Goal: Transaction & Acquisition: Purchase product/service

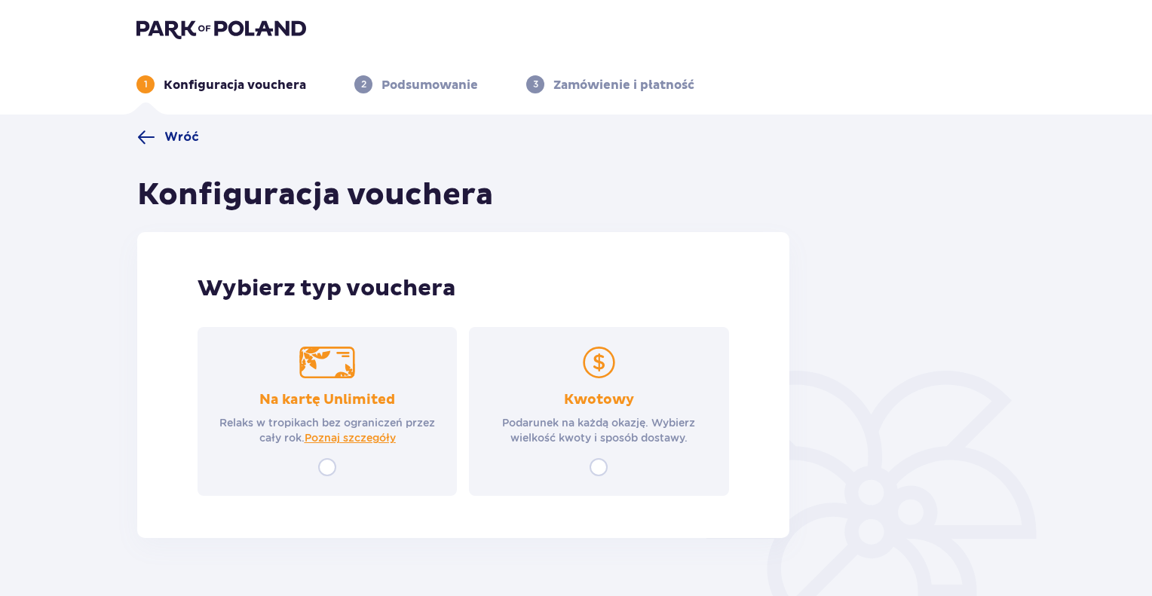
scroll to position [54, 0]
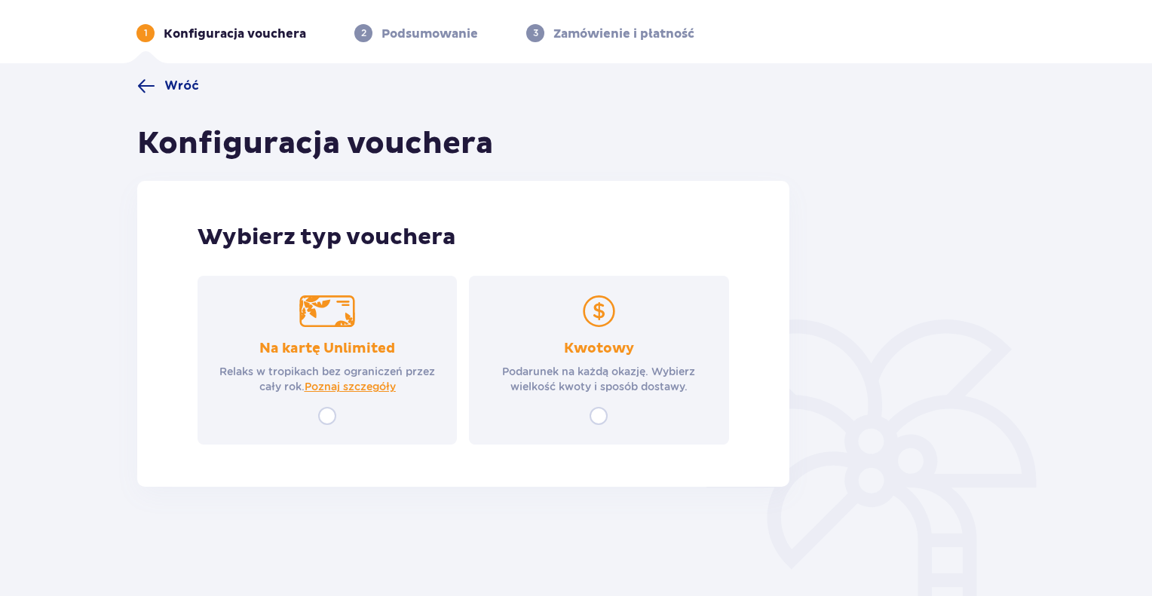
click at [195, 96] on div "Wróć Konfiguracja vouchera Wybierz typ vouchera Na kartę Unlimited Relaks w tro…" at bounding box center [463, 282] width 652 height 410
click at [187, 90] on span "Wróć" at bounding box center [181, 86] width 35 height 17
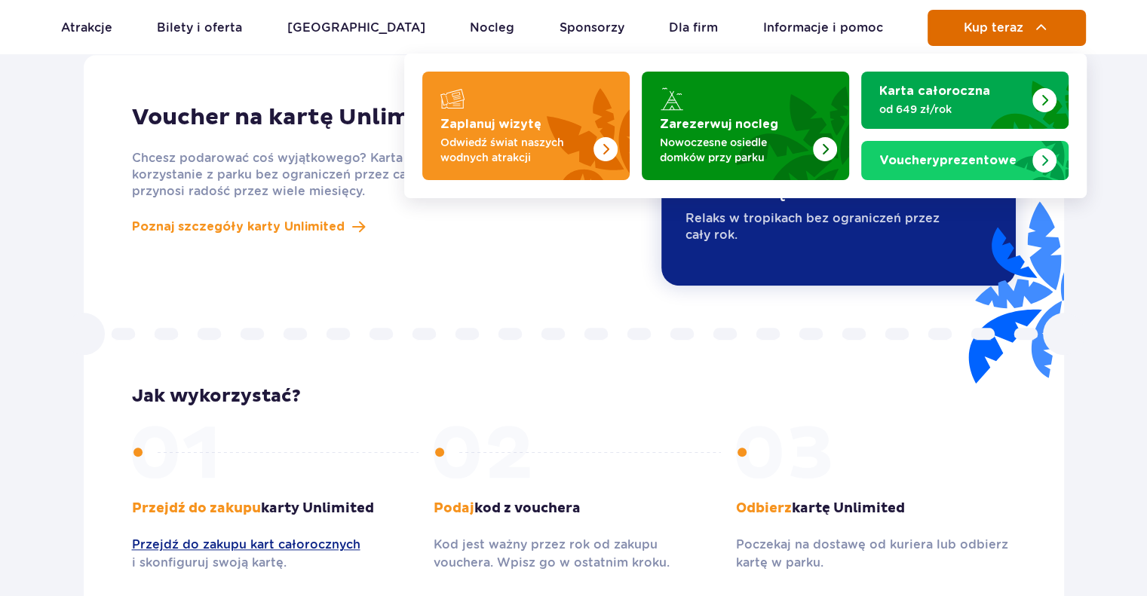
scroll to position [1309, 0]
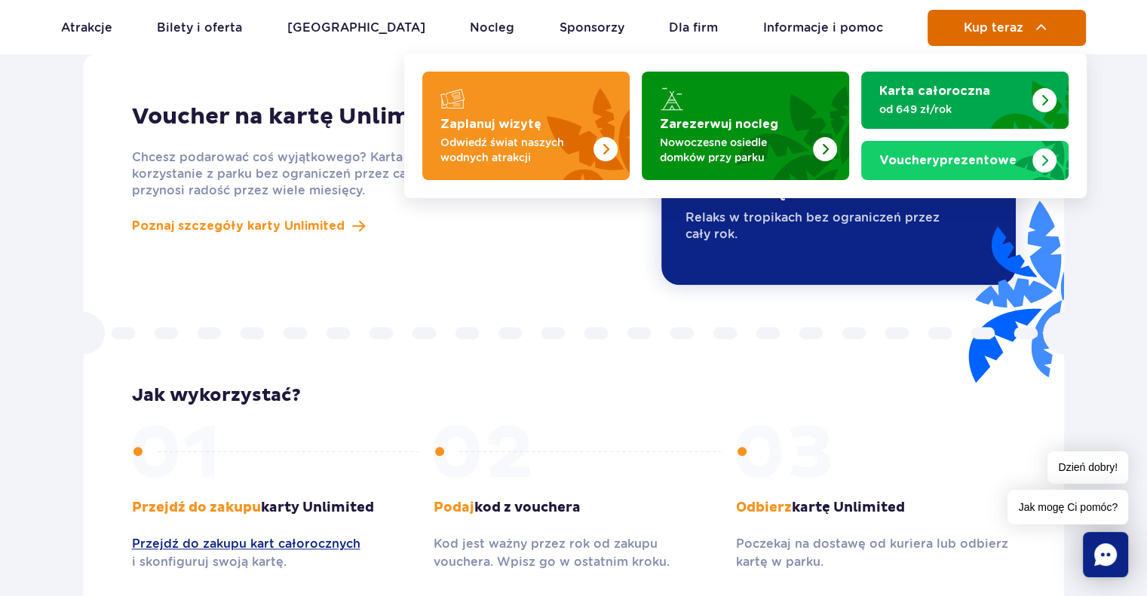
click at [1023, 28] on button "Kup teraz" at bounding box center [1006, 28] width 158 height 36
click at [960, 29] on button "Kup teraz" at bounding box center [1006, 28] width 158 height 36
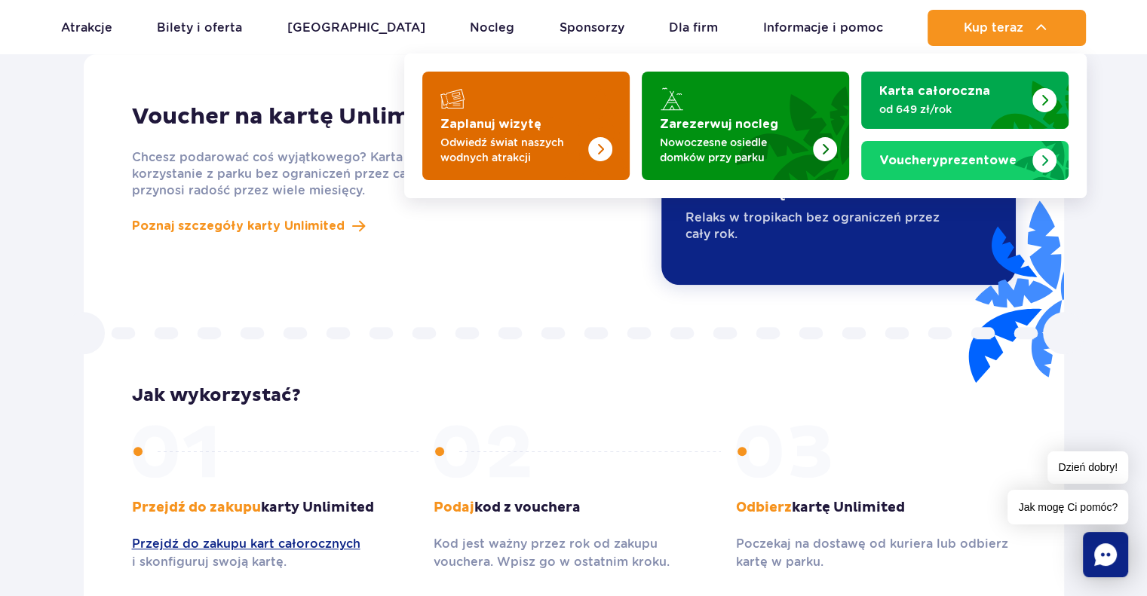
click at [529, 147] on p "Odwiedź świat naszych wodnych atrakcji" at bounding box center [513, 150] width 147 height 30
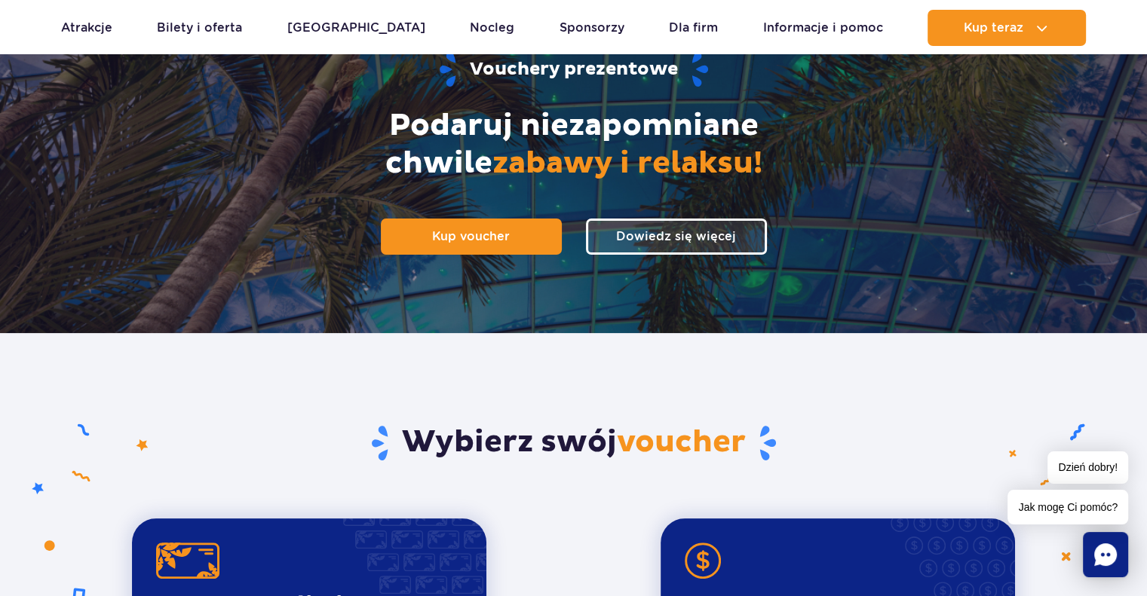
scroll to position [103, 0]
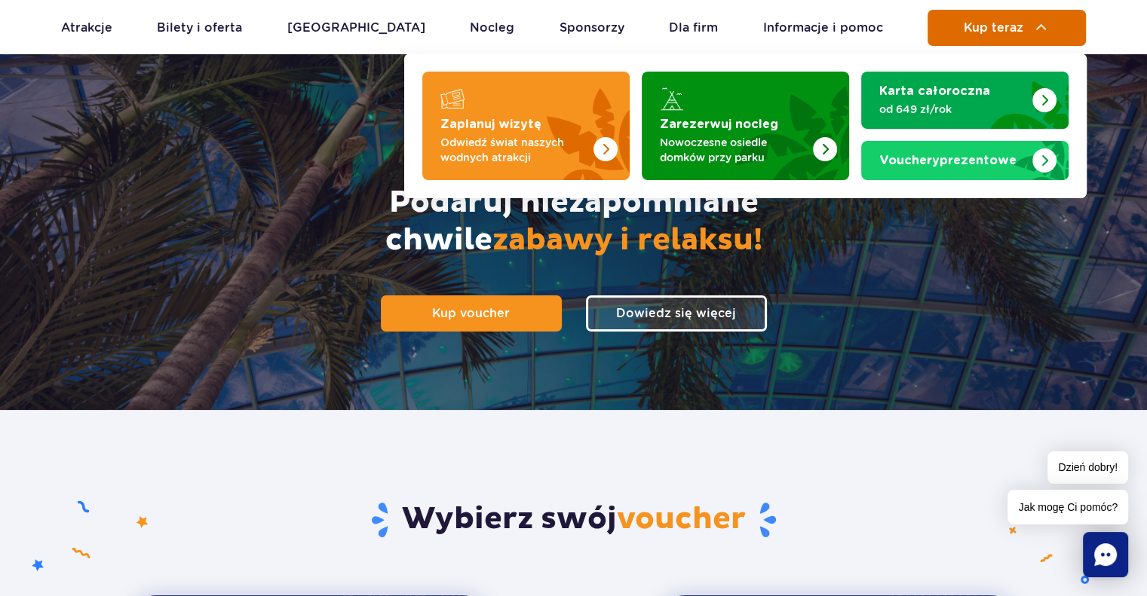
click at [1001, 29] on span "Kup teraz" at bounding box center [994, 28] width 60 height 14
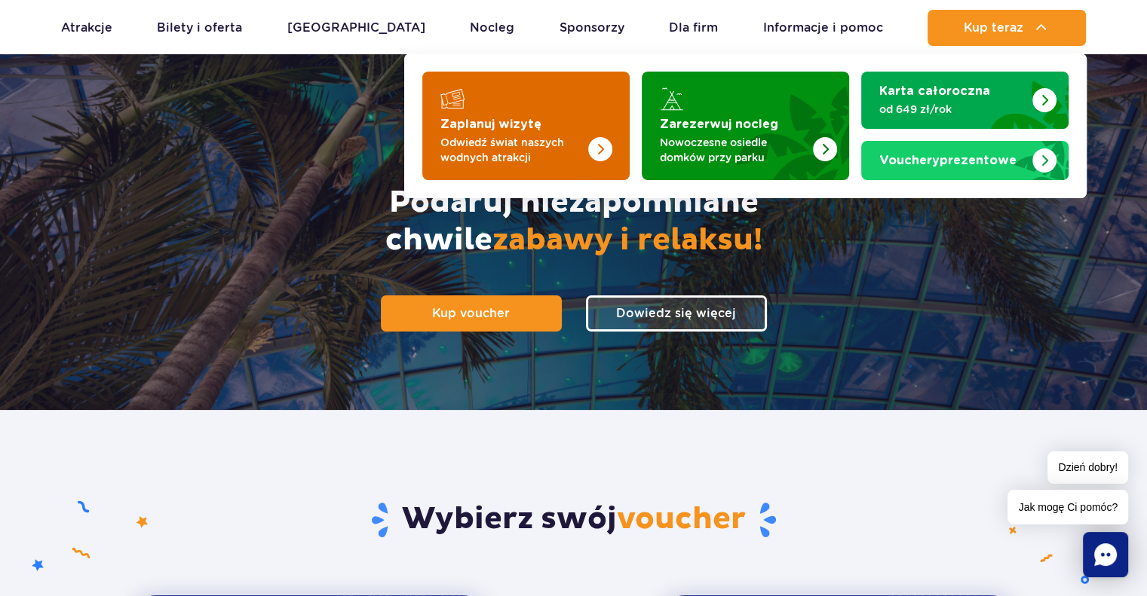
click at [513, 120] on strong "Zaplanuj wizytę" at bounding box center [490, 124] width 101 height 12
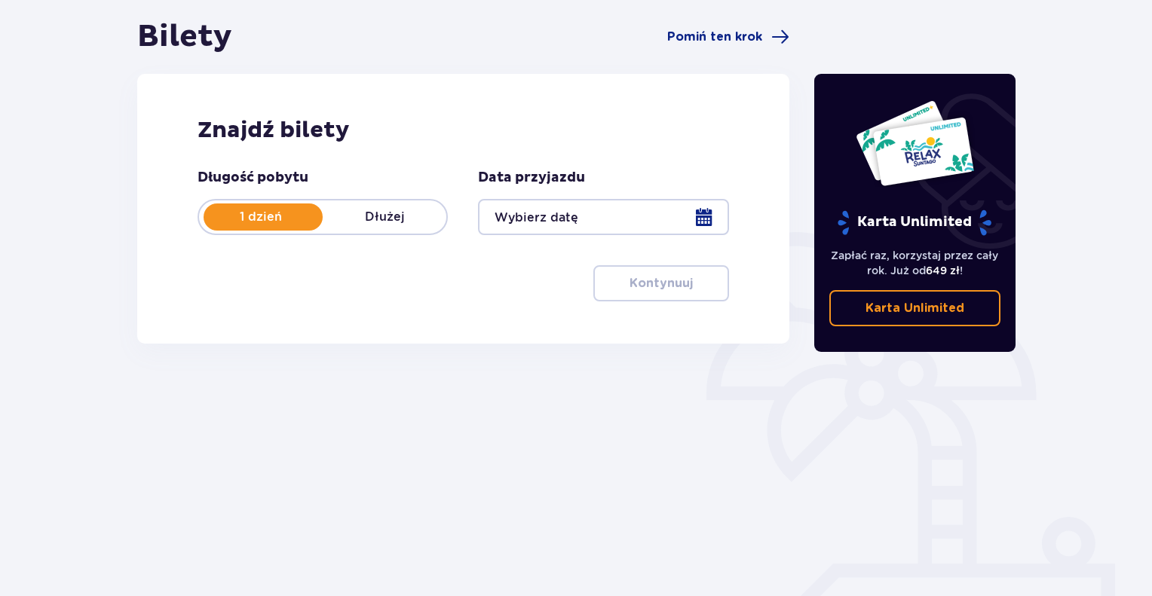
scroll to position [151, 0]
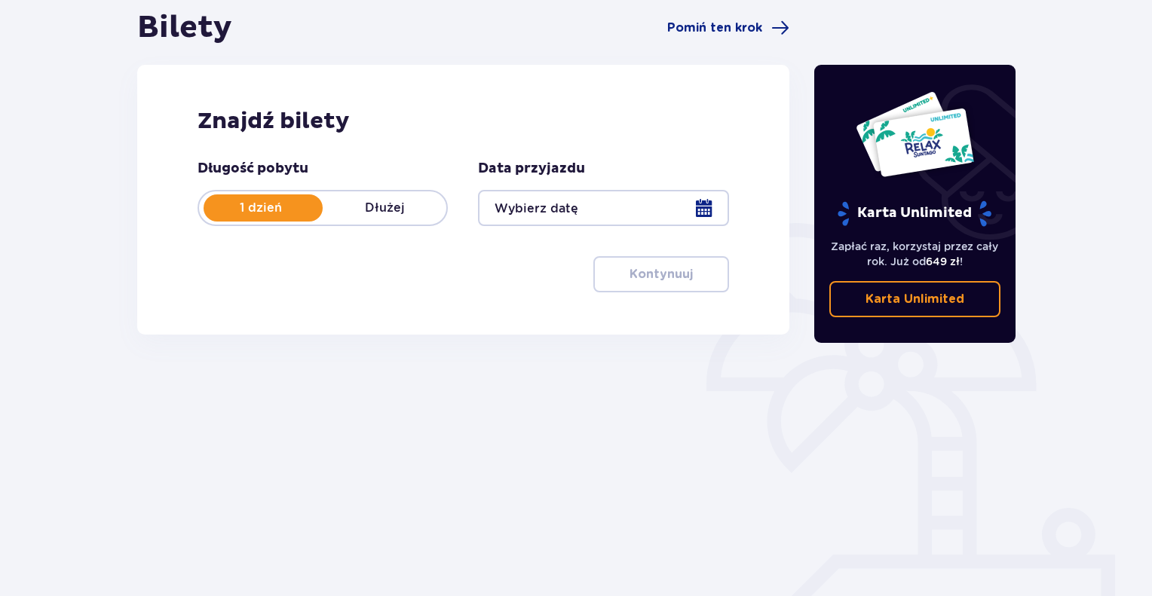
click at [558, 204] on div at bounding box center [603, 208] width 250 height 36
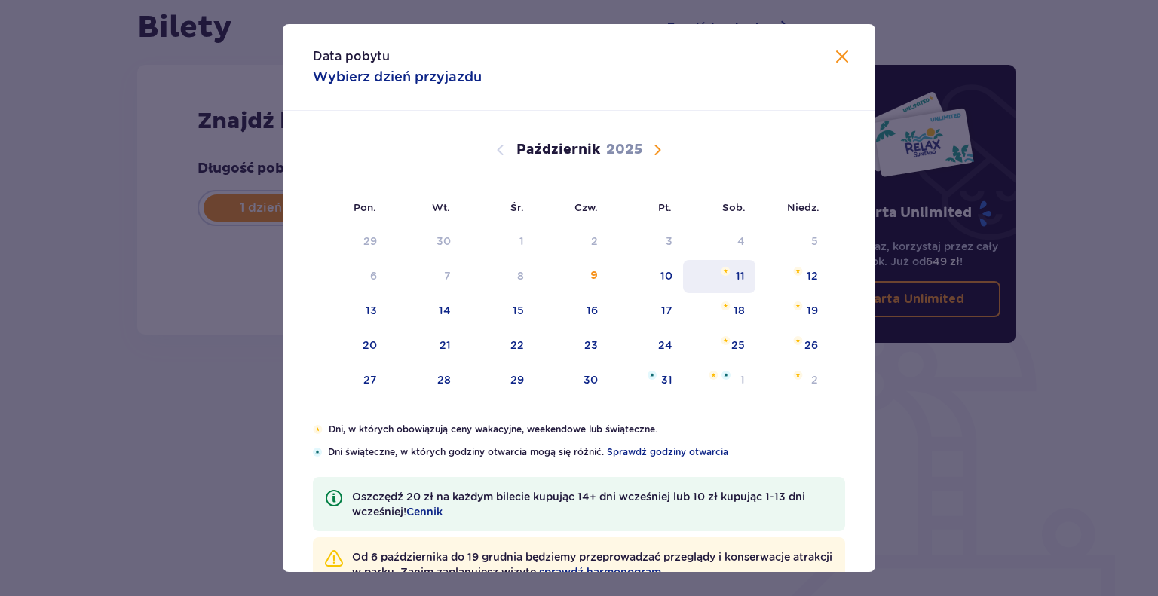
click at [744, 280] on div "11" at bounding box center [719, 276] width 73 height 33
type input "11.10.25"
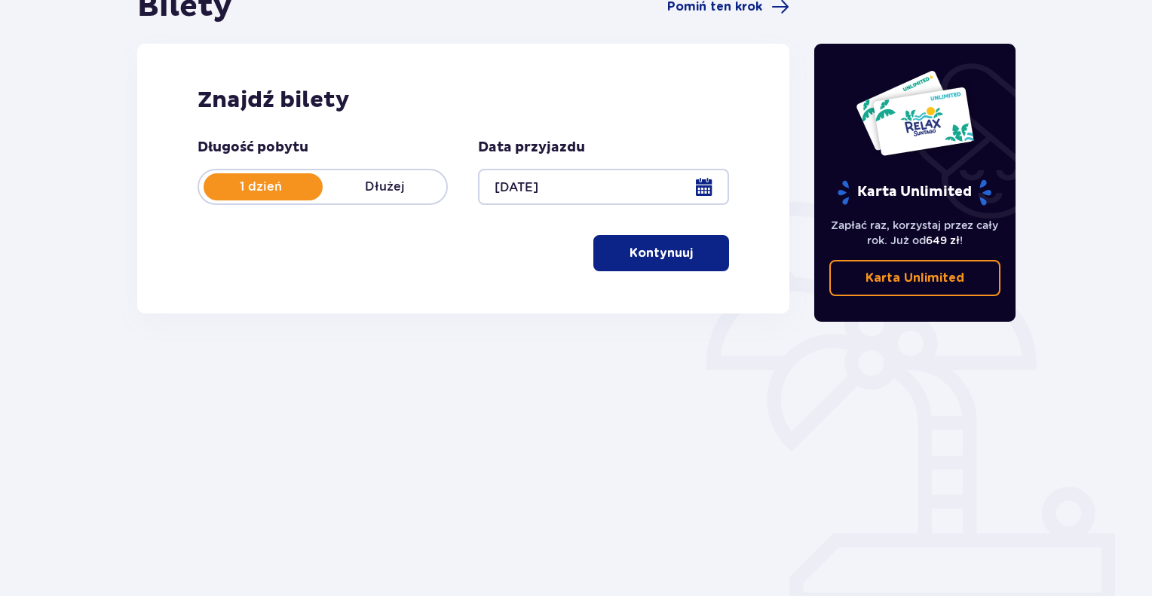
click at [658, 250] on p "Kontynuuj" at bounding box center [661, 253] width 63 height 17
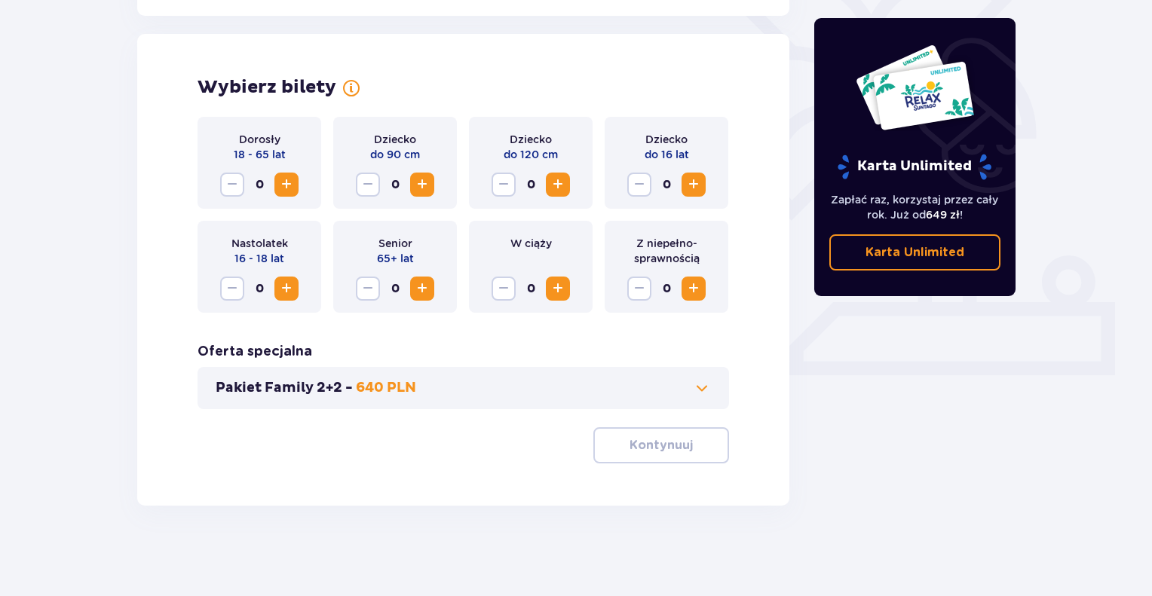
scroll to position [253, 0]
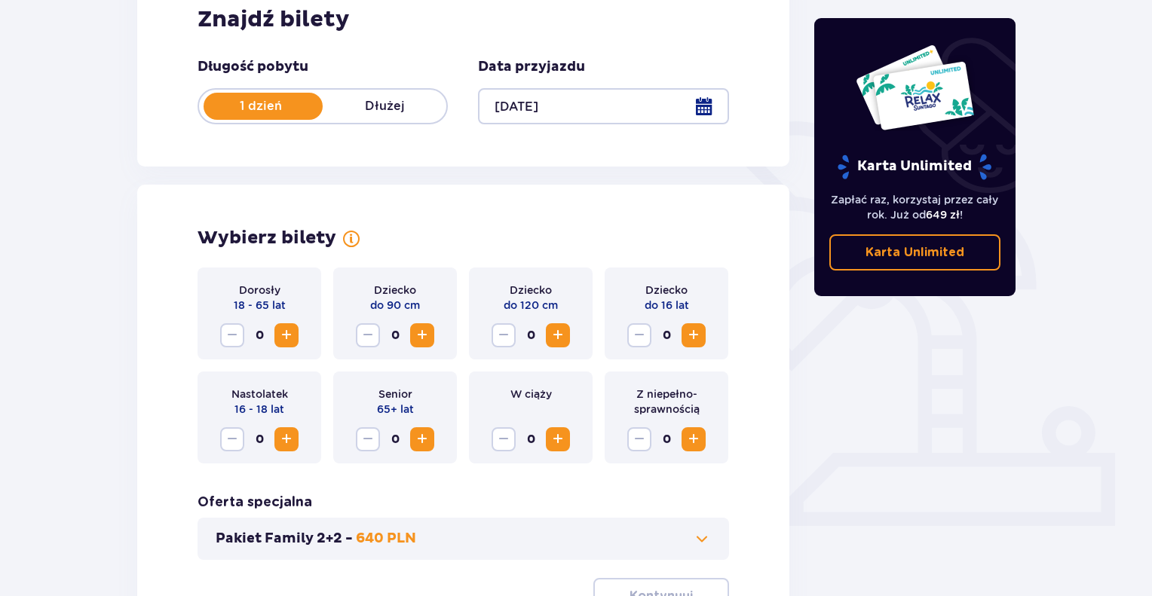
click at [472, 231] on div "Wybierz bilety" at bounding box center [464, 238] width 532 height 23
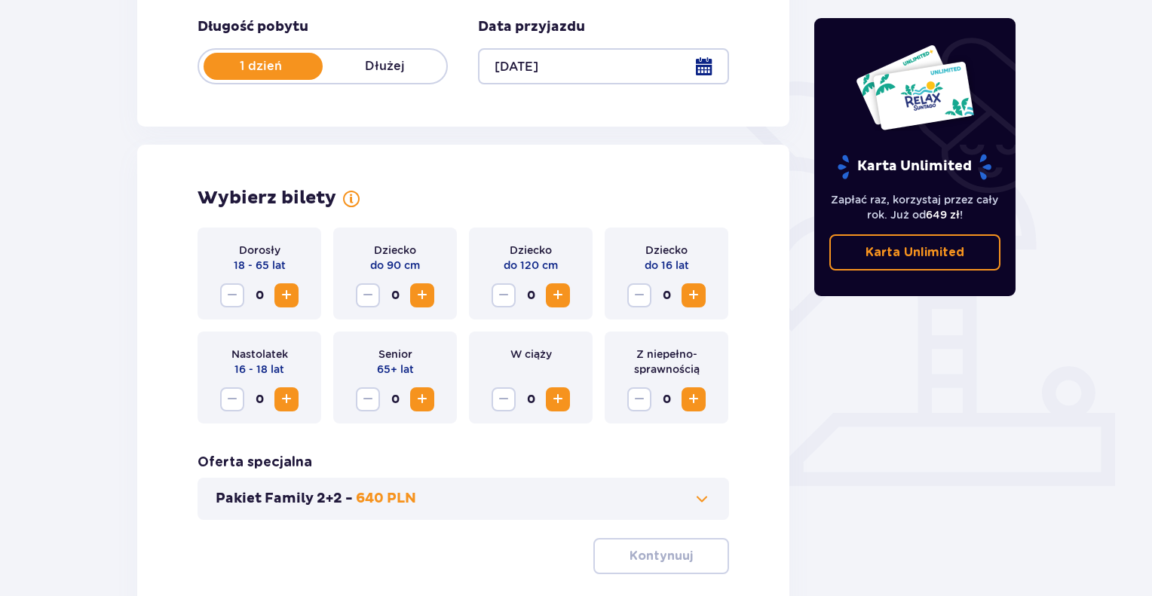
scroll to position [328, 0]
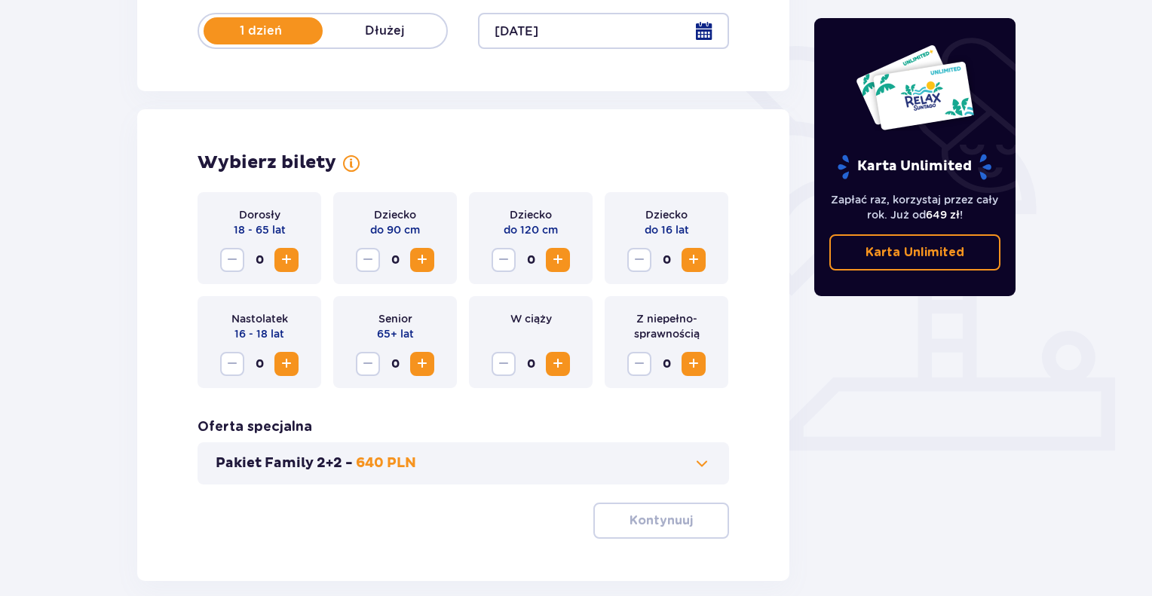
click at [285, 262] on span "Zwiększ" at bounding box center [286, 260] width 18 height 18
click at [563, 262] on span "Zwiększ" at bounding box center [558, 260] width 18 height 18
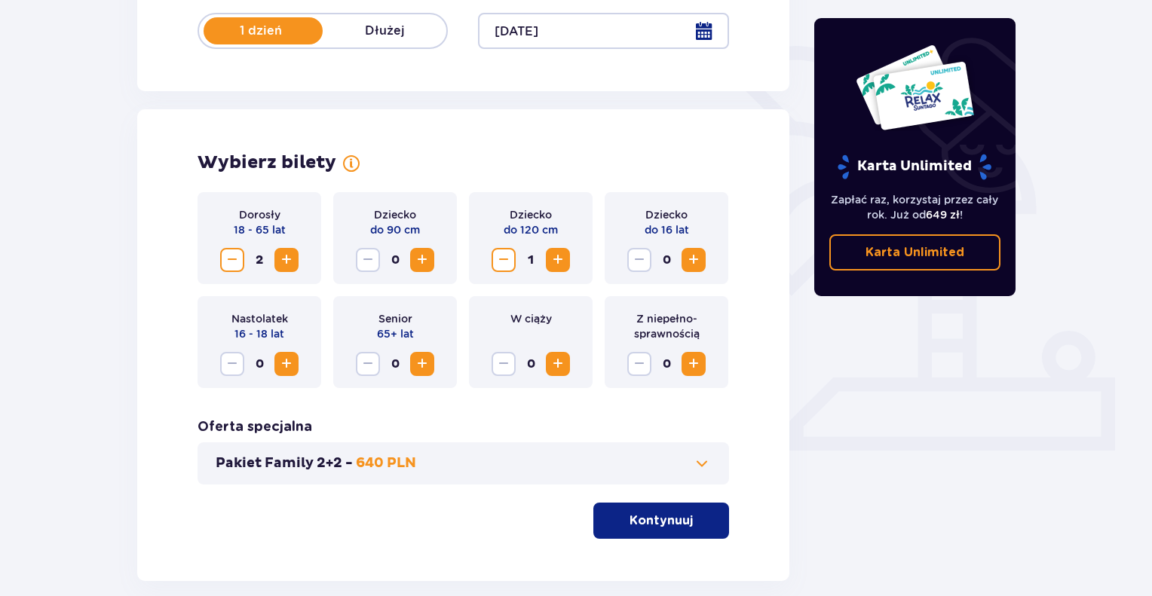
click at [692, 257] on span "Zwiększ" at bounding box center [694, 260] width 18 height 18
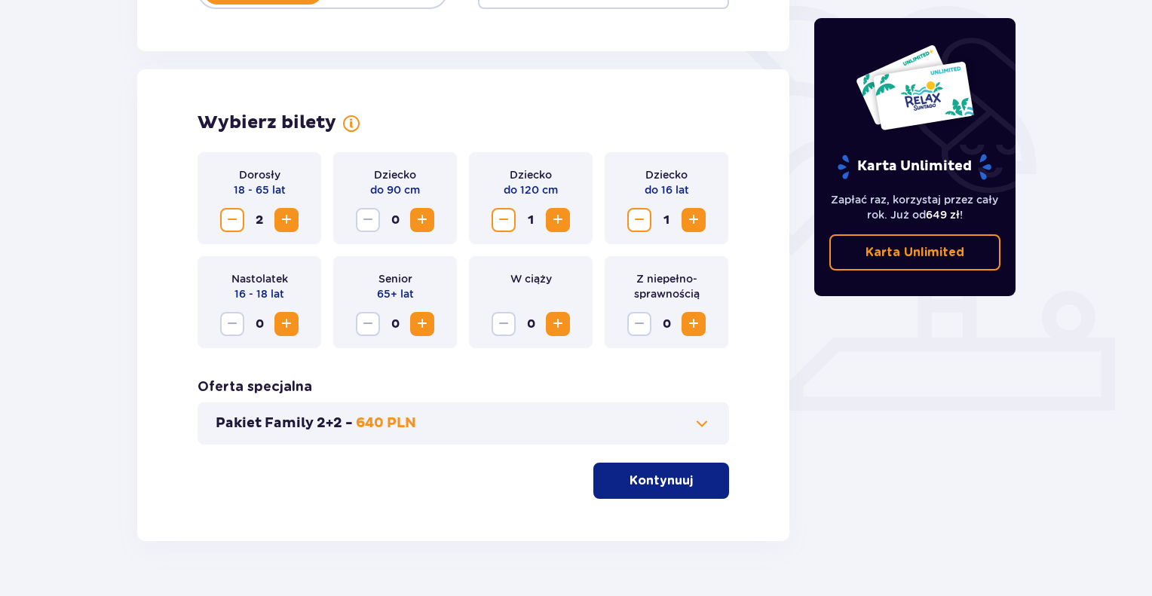
scroll to position [403, 0]
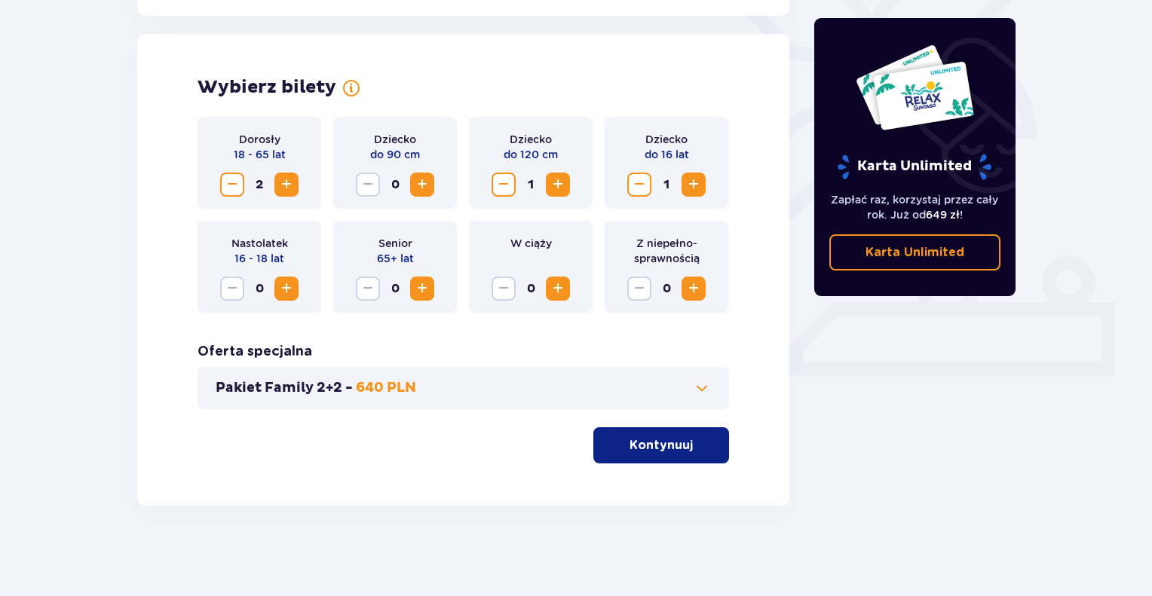
click at [499, 387] on button "Pakiet Family 2+2 - 640 PLN" at bounding box center [463, 388] width 495 height 18
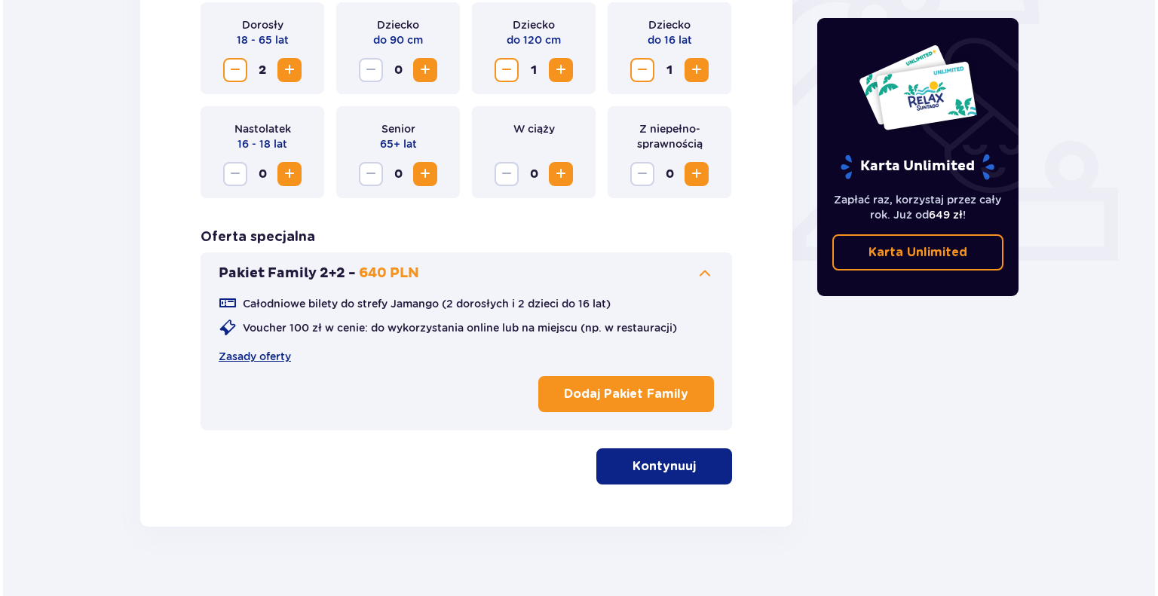
scroll to position [539, 0]
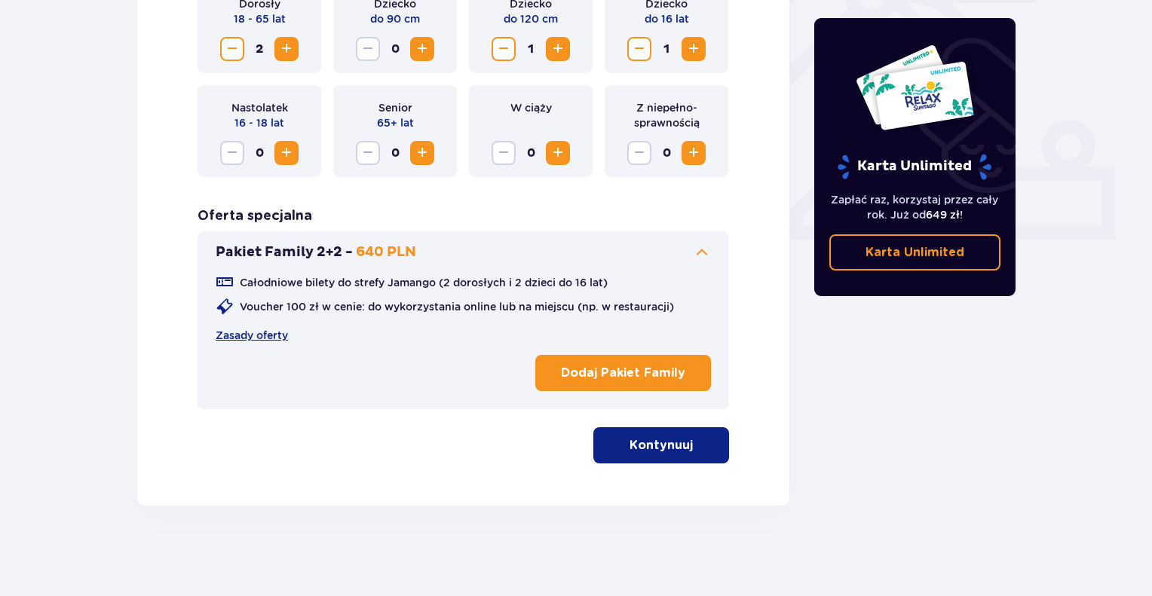
click at [618, 371] on p "Dodaj Pakiet Family" at bounding box center [623, 373] width 124 height 17
click at [706, 441] on button "Kontynuuj" at bounding box center [661, 446] width 136 height 36
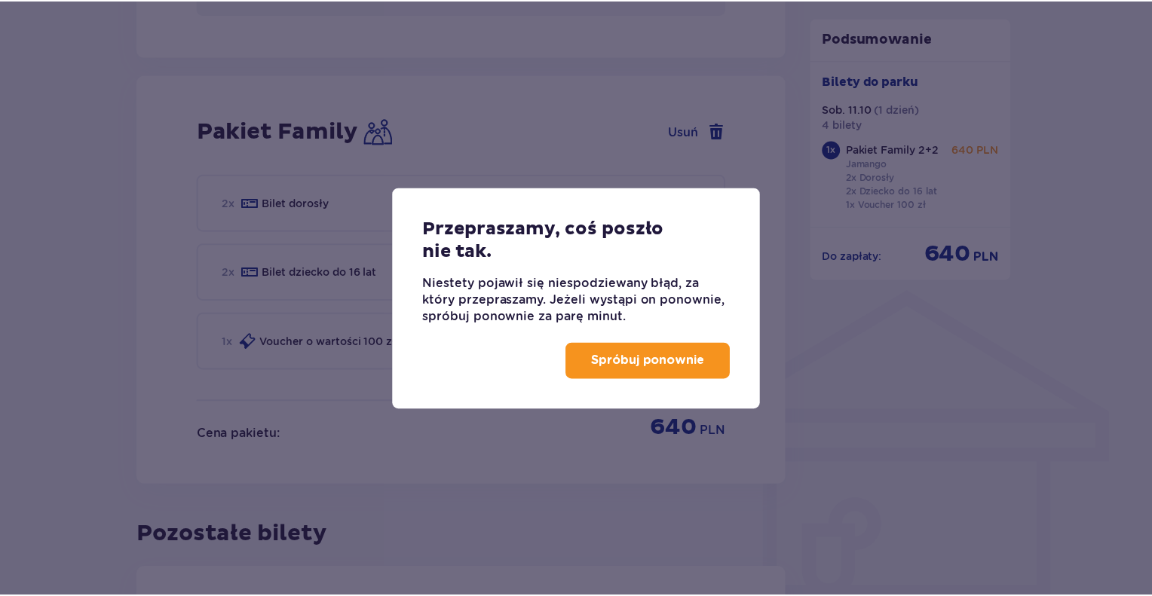
scroll to position [991, 0]
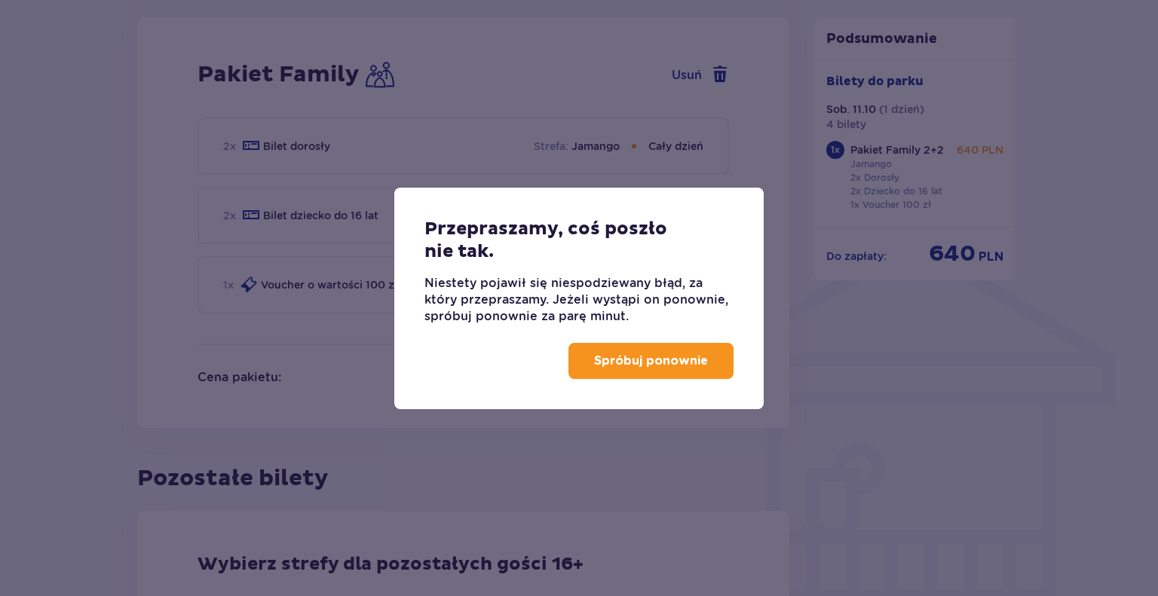
click at [658, 354] on p "Spróbuj ponownie" at bounding box center [651, 361] width 114 height 17
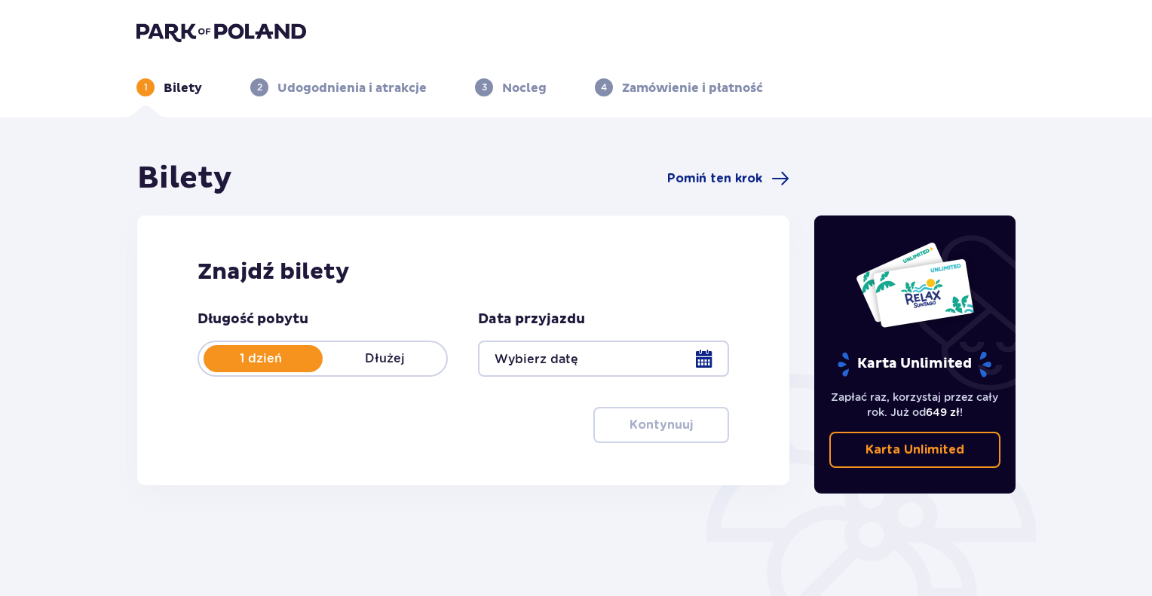
click at [157, 32] on img at bounding box center [221, 31] width 170 height 21
click at [704, 367] on div at bounding box center [603, 359] width 250 height 36
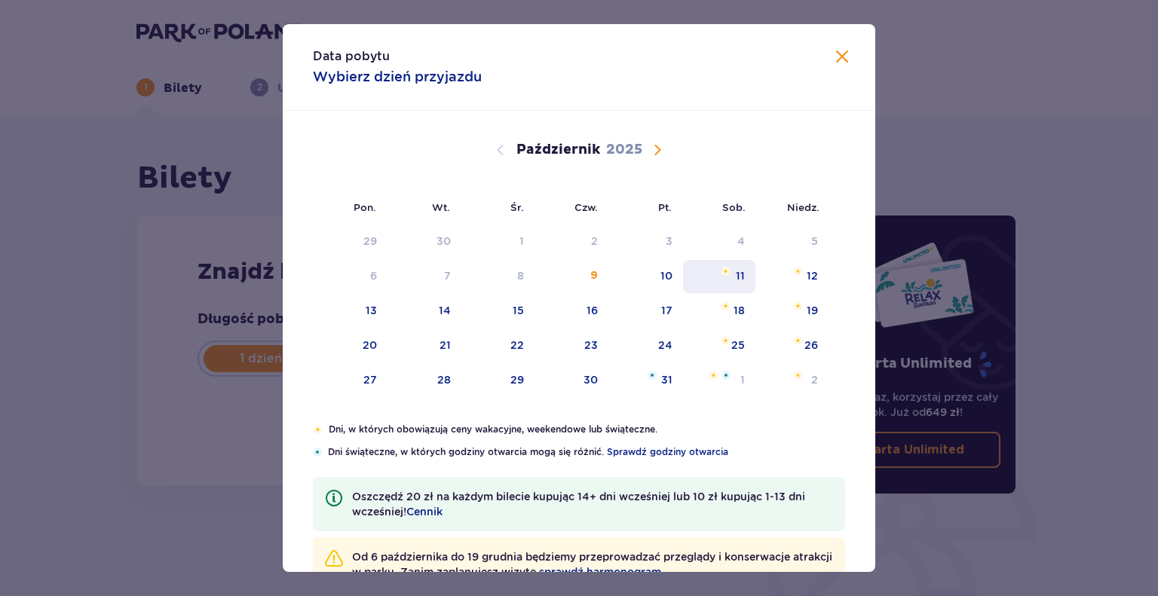
click at [739, 274] on div "11" at bounding box center [740, 275] width 9 height 15
type input "[DATE]"
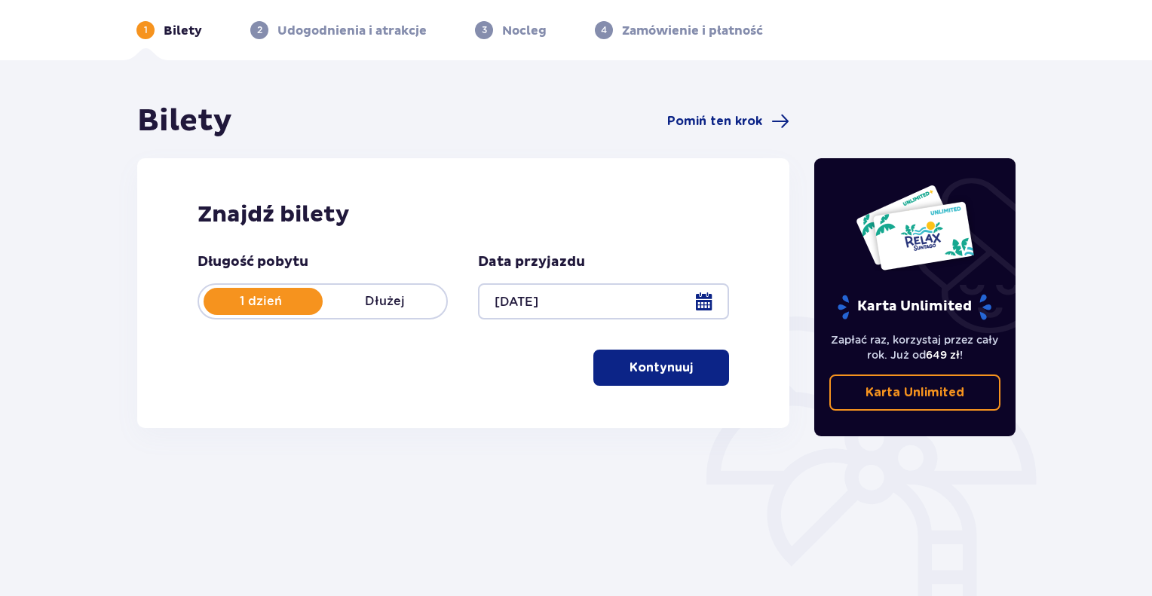
scroll to position [75, 0]
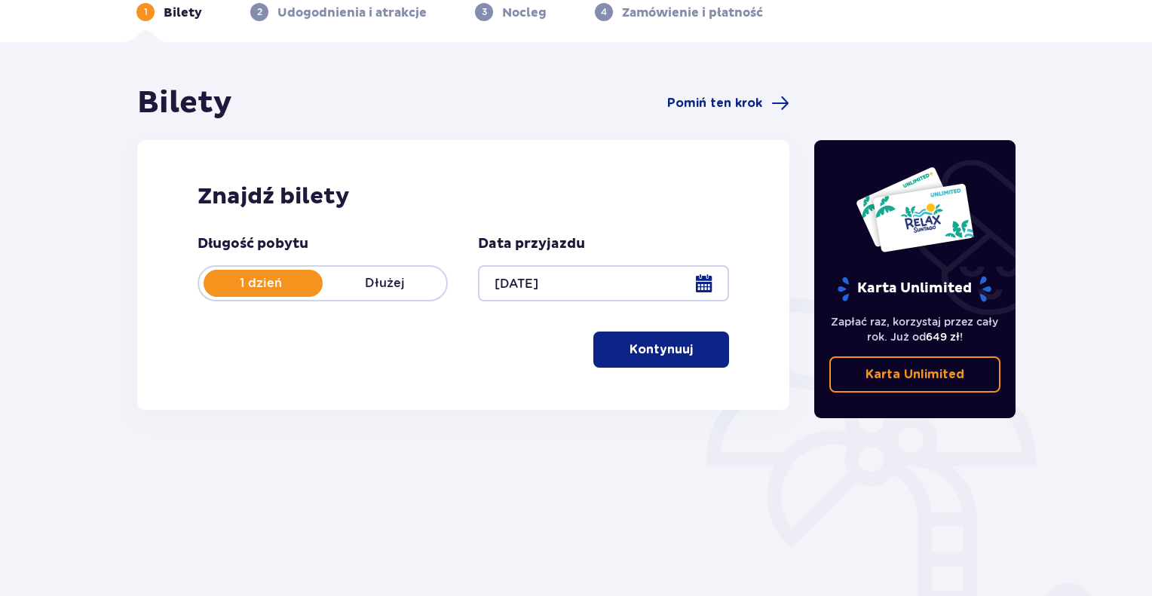
click at [682, 351] on button "Kontynuuj" at bounding box center [661, 350] width 136 height 36
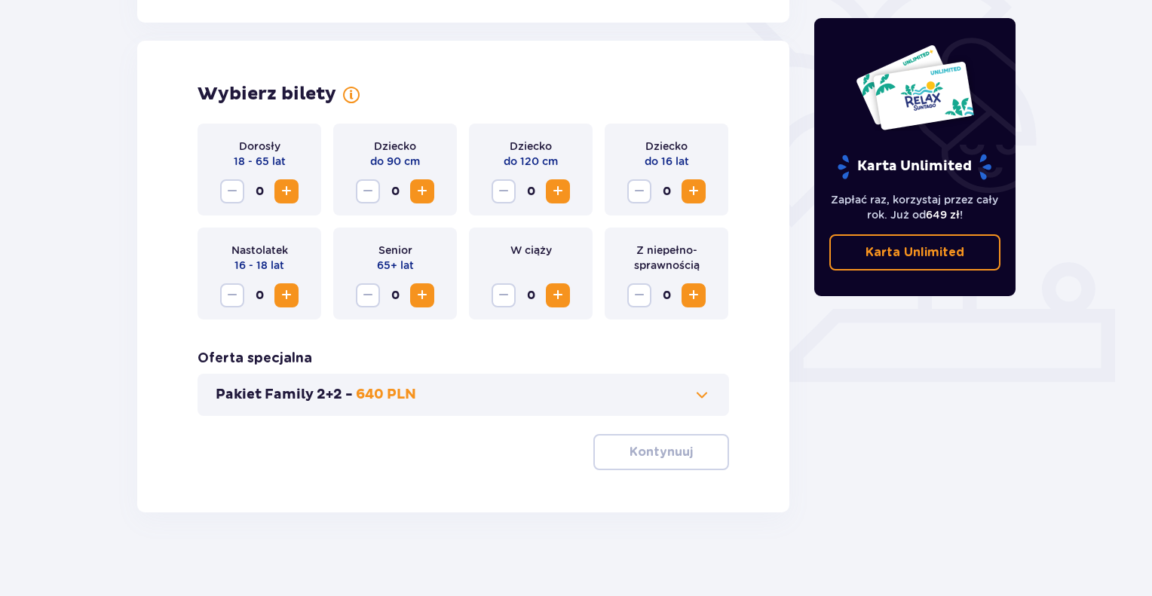
scroll to position [403, 0]
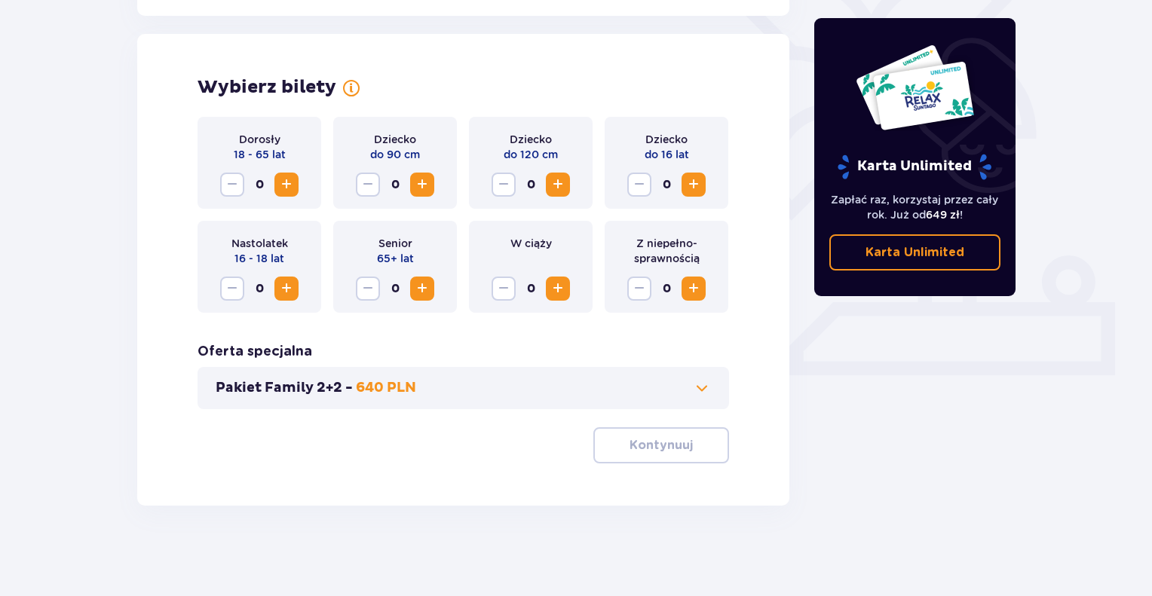
click at [284, 186] on span "Zwiększ" at bounding box center [286, 185] width 18 height 18
click at [555, 188] on span "Zwiększ" at bounding box center [558, 185] width 18 height 18
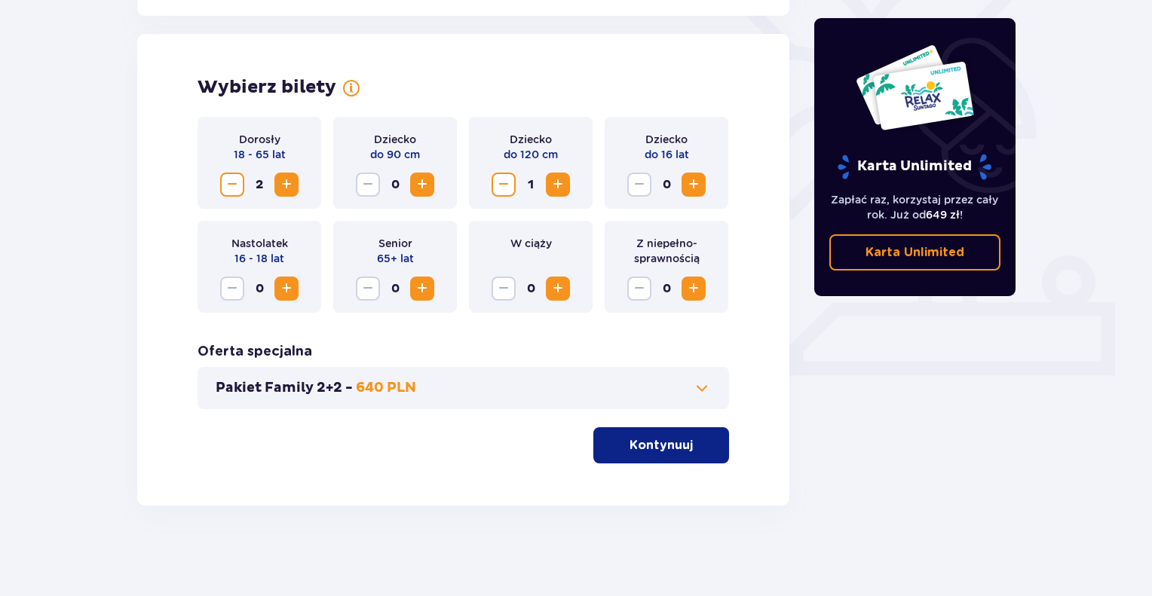
click at [701, 187] on span "Zwiększ" at bounding box center [694, 185] width 18 height 18
click at [661, 388] on button "Pakiet Family 2+2 - 640 PLN" at bounding box center [463, 388] width 495 height 18
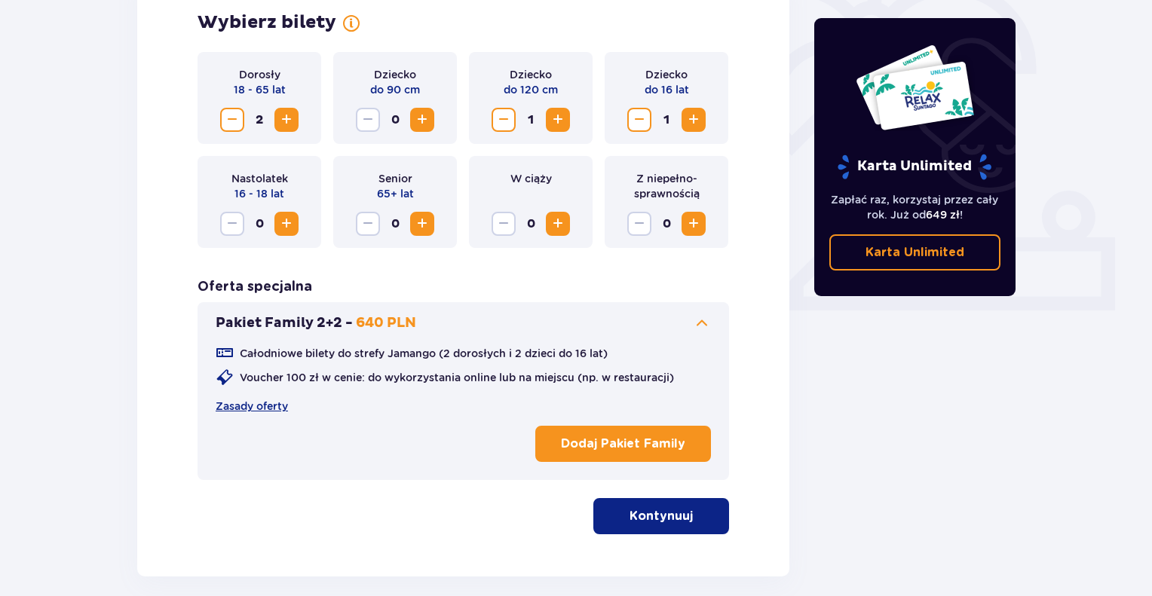
scroll to position [495, 0]
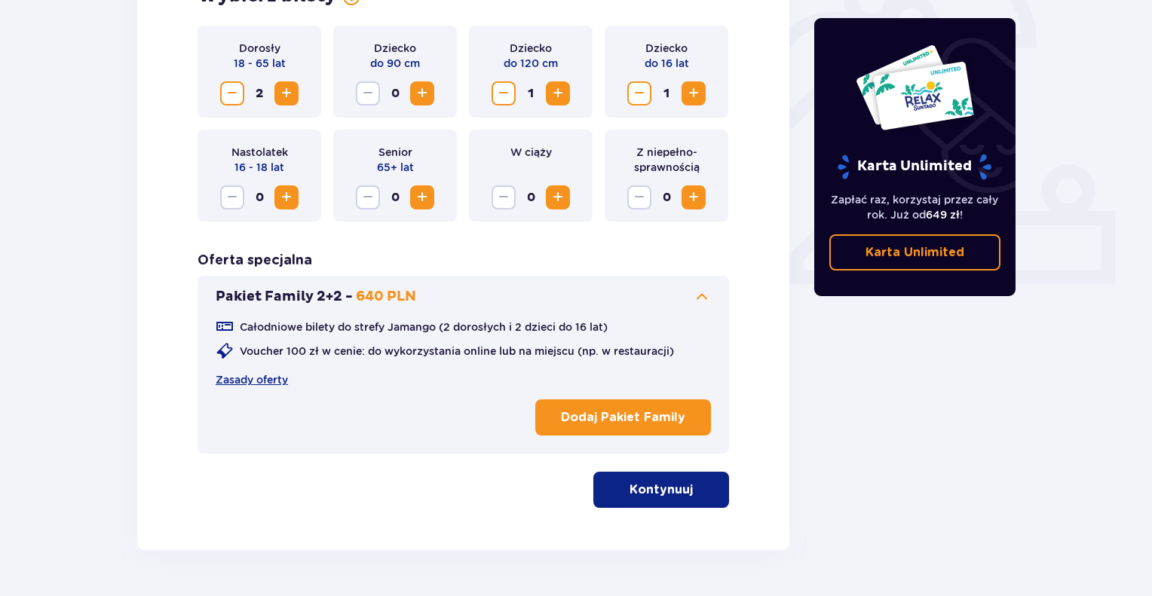
click at [618, 414] on p "Dodaj Pakiet Family" at bounding box center [623, 417] width 124 height 17
click at [680, 490] on button "Kontynuuj" at bounding box center [661, 490] width 136 height 36
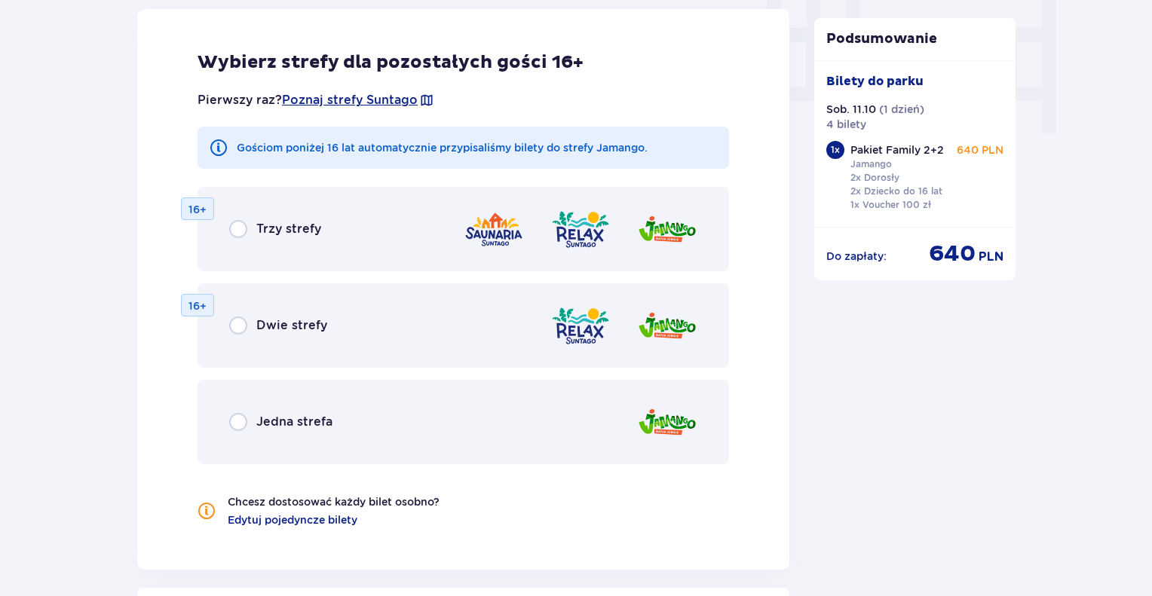
scroll to position [1519, 0]
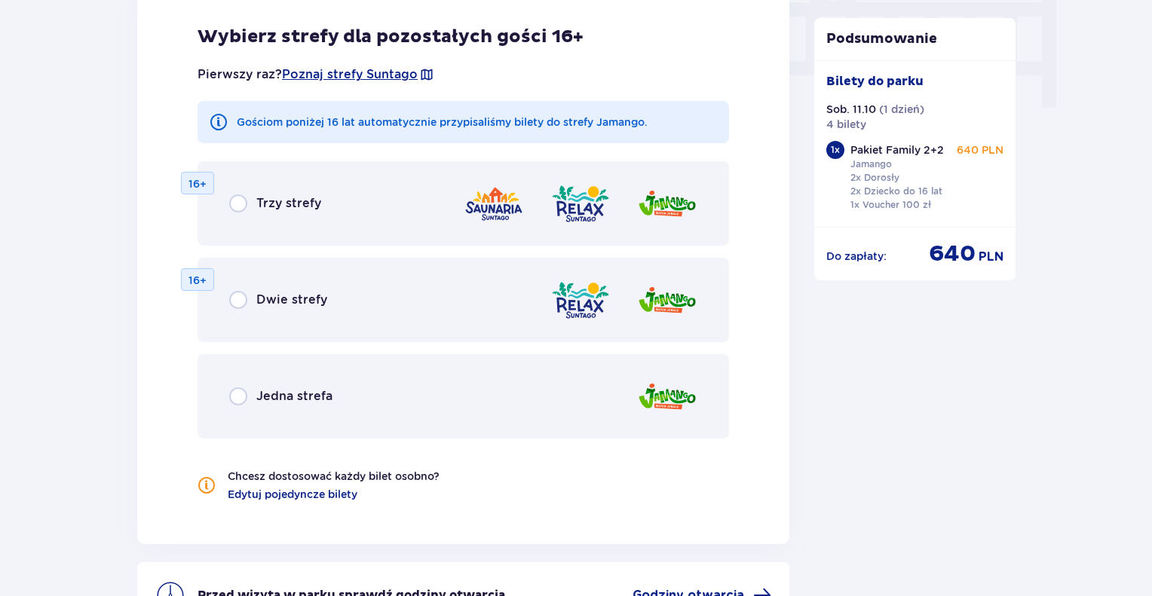
click at [241, 207] on input "radio" at bounding box center [238, 204] width 18 height 18
radio input "true"
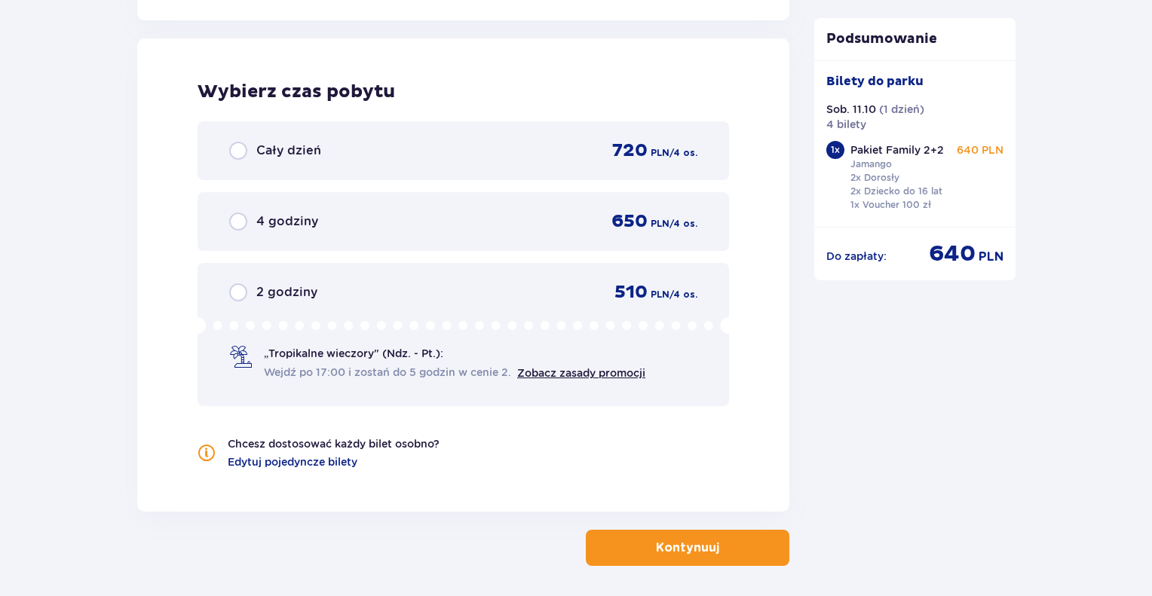
scroll to position [1967, 0]
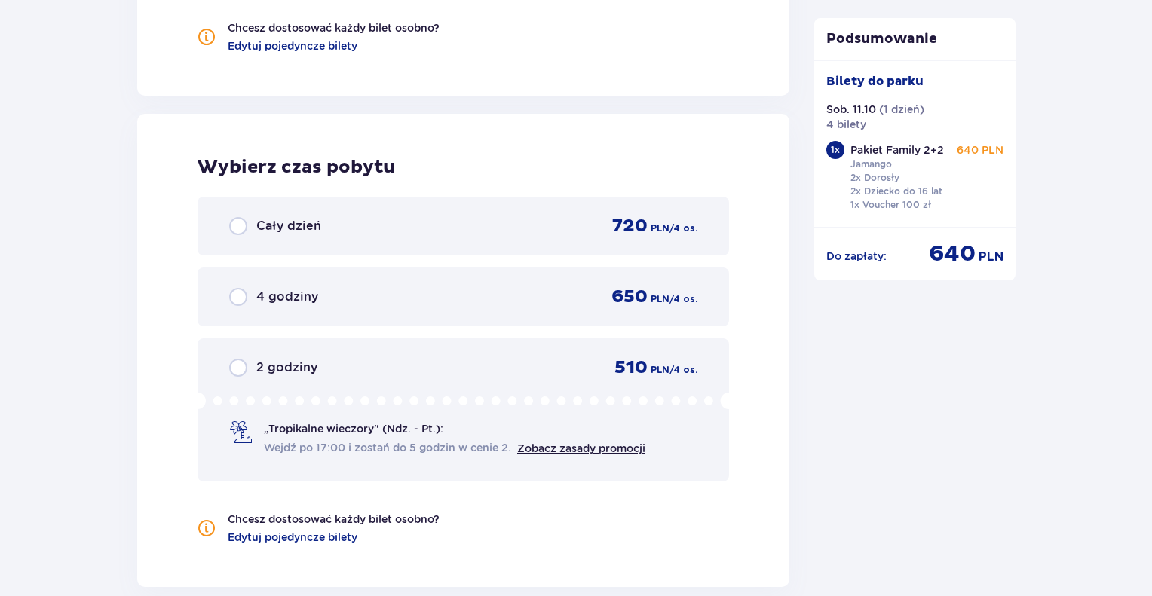
click at [238, 222] on input "radio" at bounding box center [238, 226] width 18 height 18
radio input "true"
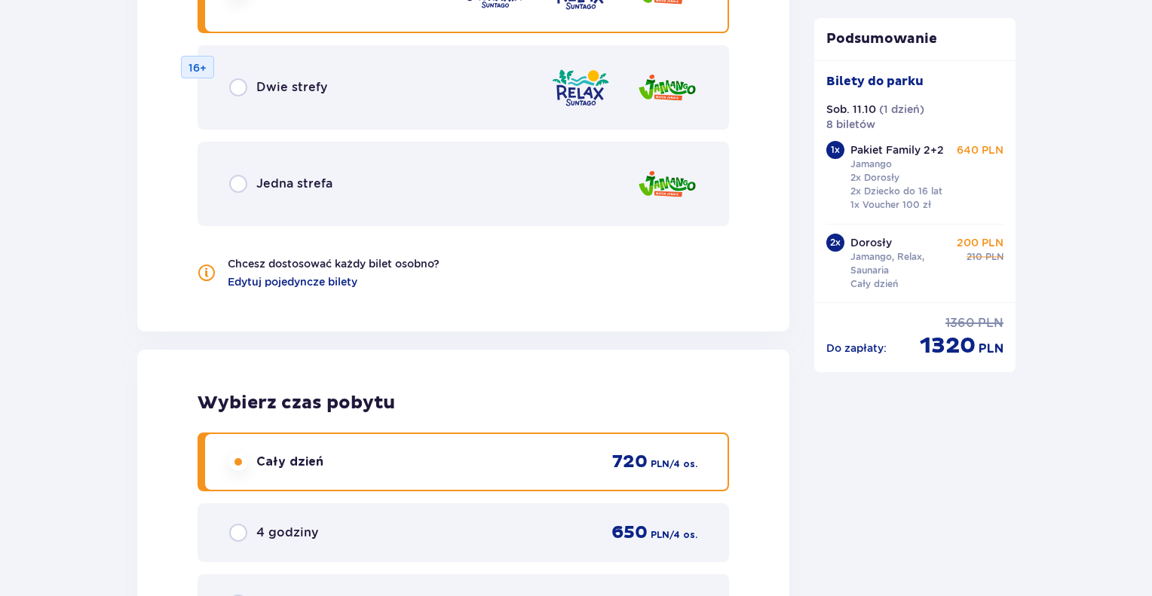
scroll to position [1581, 0]
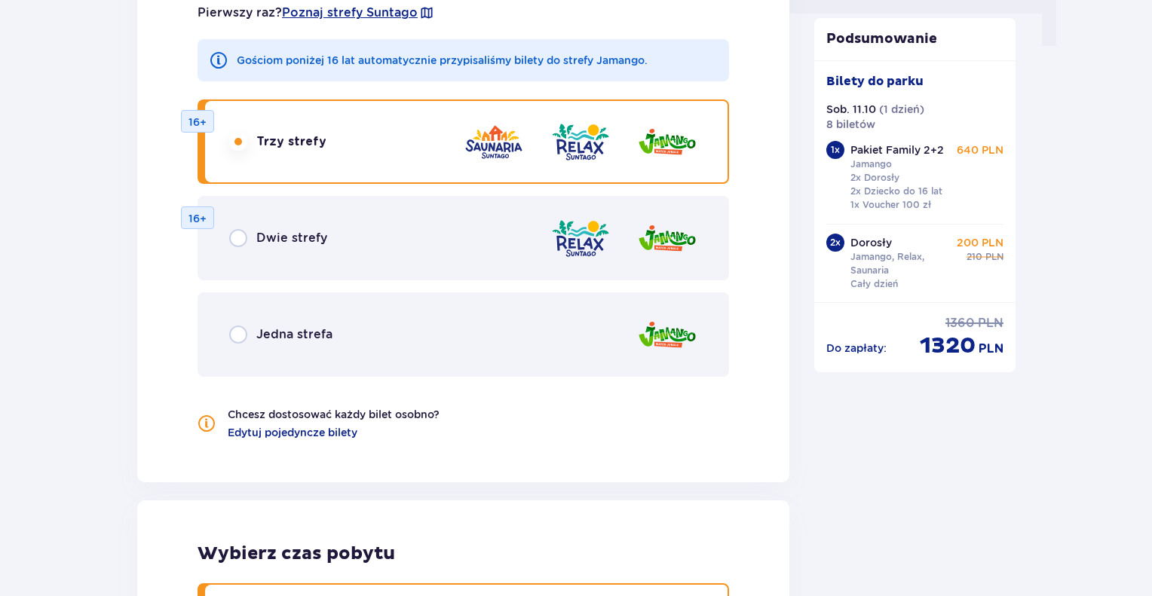
click at [244, 241] on input "radio" at bounding box center [238, 238] width 18 height 18
radio input "true"
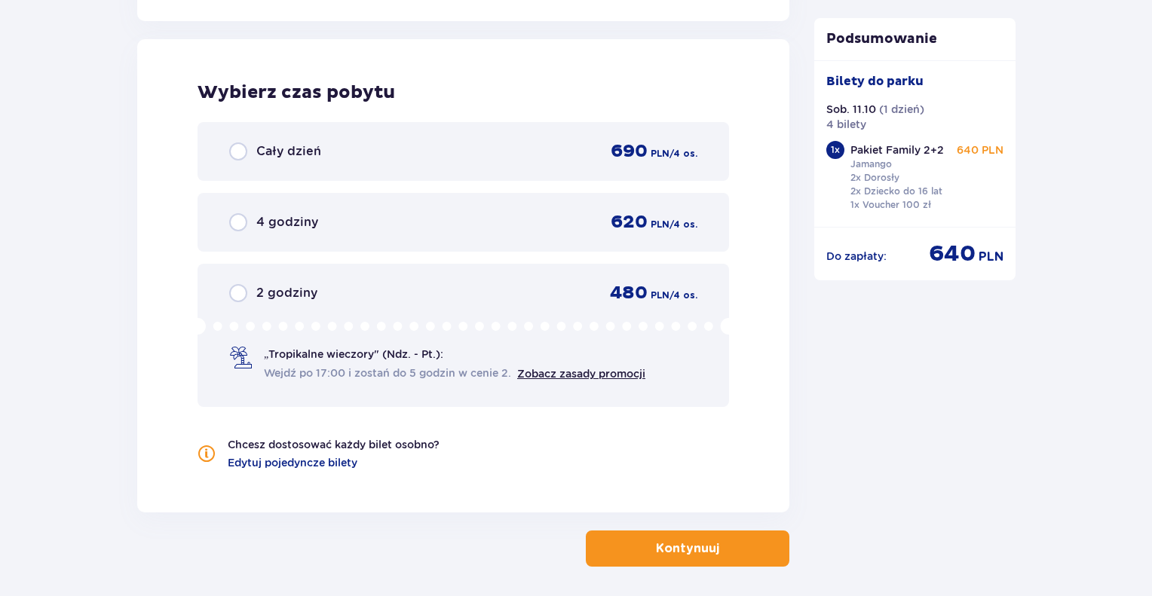
scroll to position [2043, 0]
click at [238, 145] on input "radio" at bounding box center [238, 151] width 18 height 18
radio input "true"
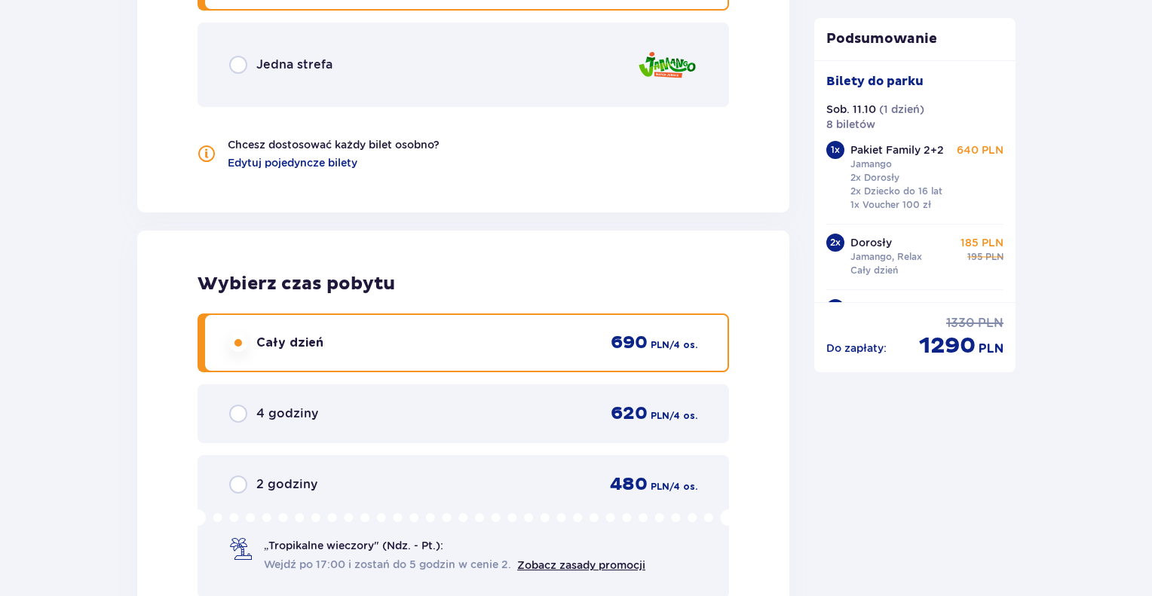
scroll to position [1731, 0]
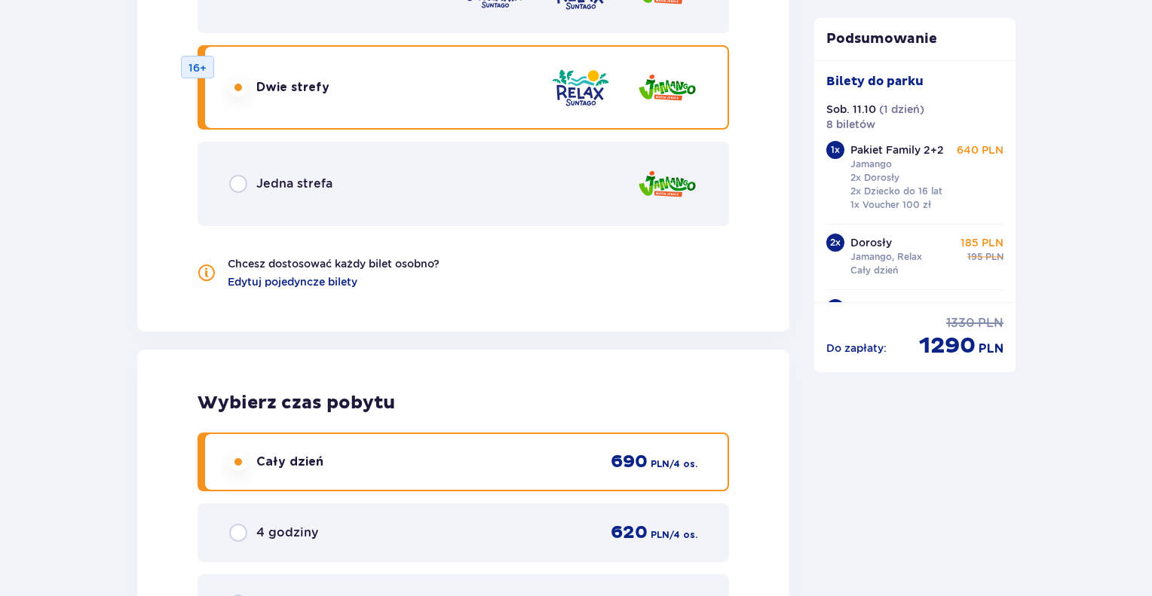
click at [239, 186] on input "radio" at bounding box center [238, 184] width 18 height 18
radio input "true"
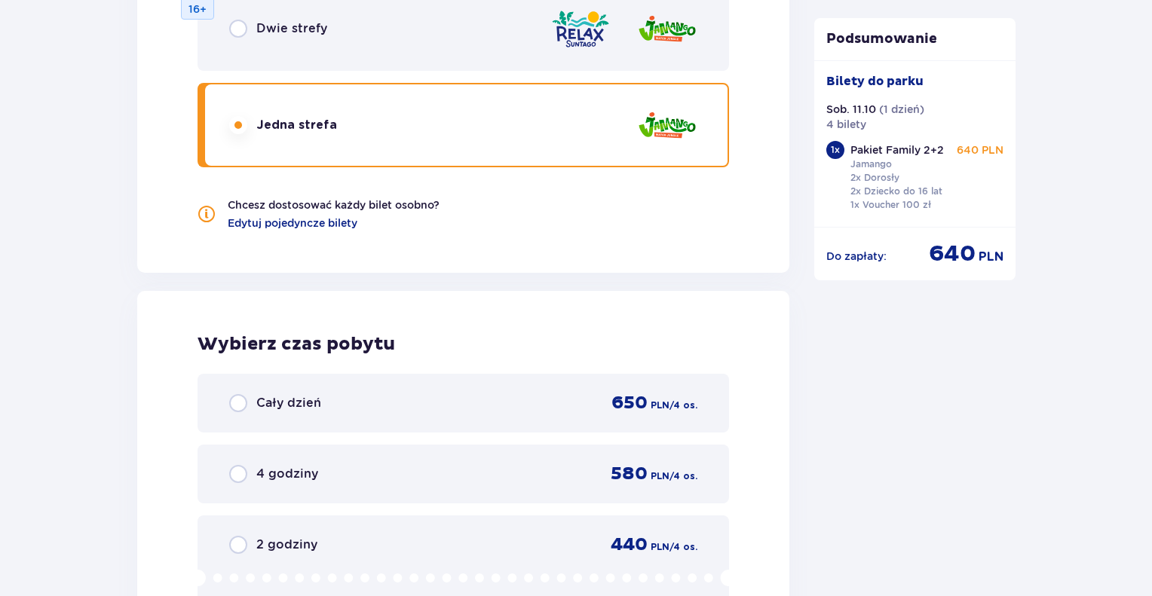
scroll to position [1967, 0]
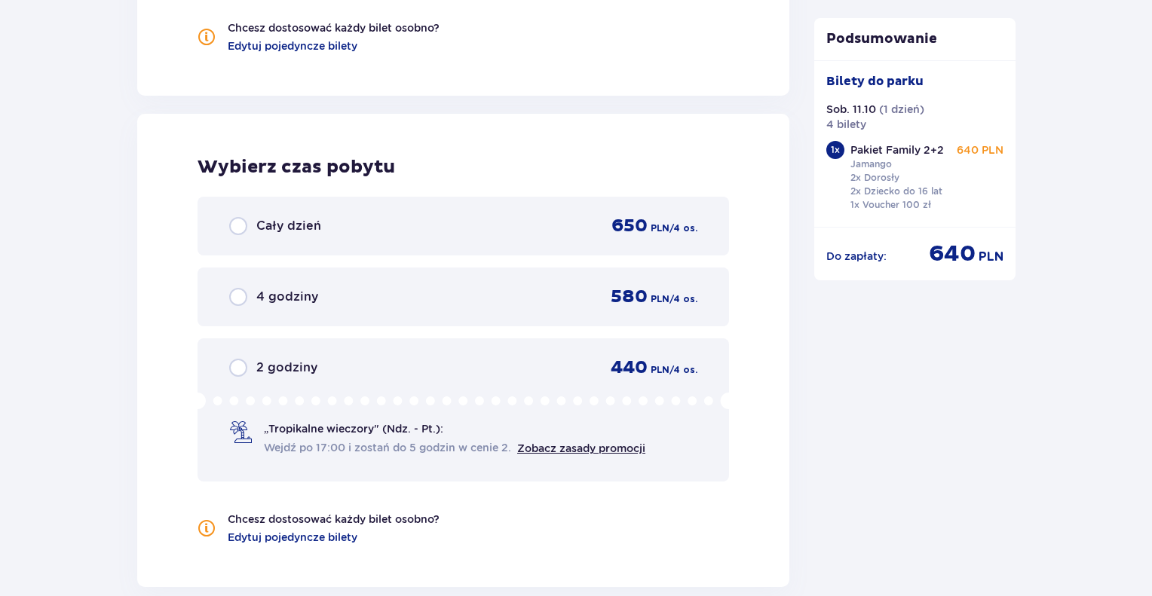
click at [242, 223] on input "radio" at bounding box center [238, 226] width 18 height 18
radio input "true"
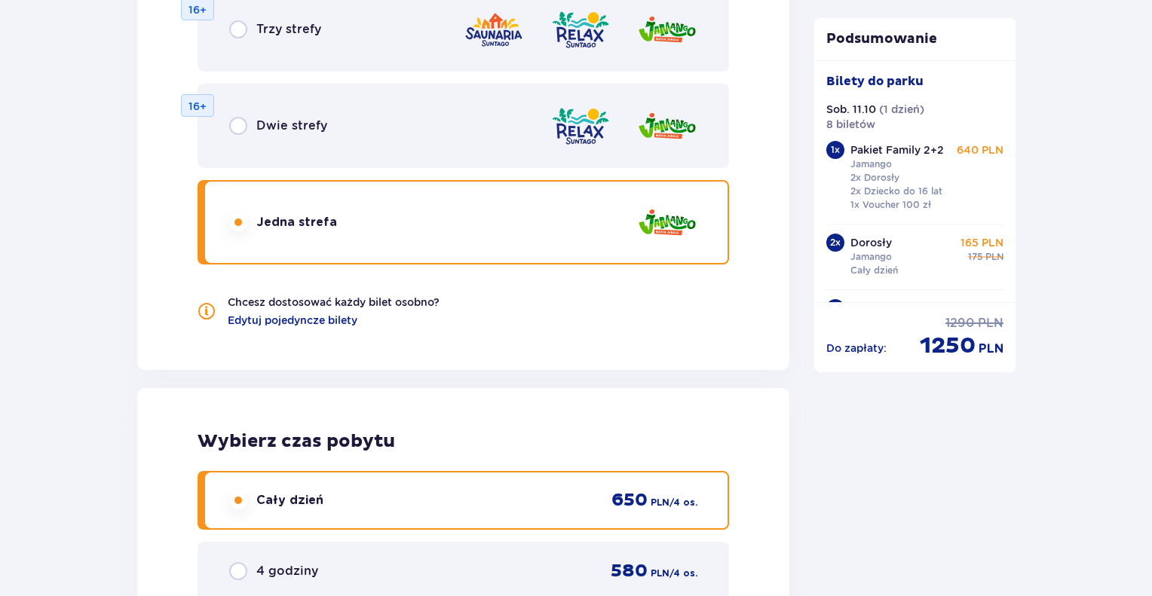
scroll to position [1896, 0]
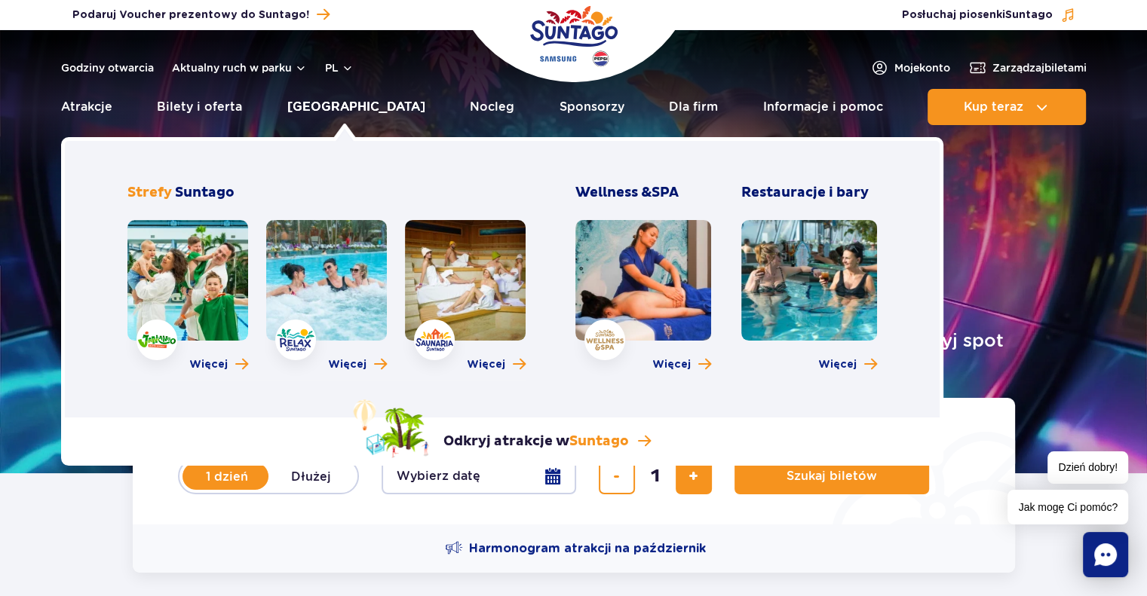
click at [333, 103] on link "Poznaj park" at bounding box center [356, 107] width 138 height 36
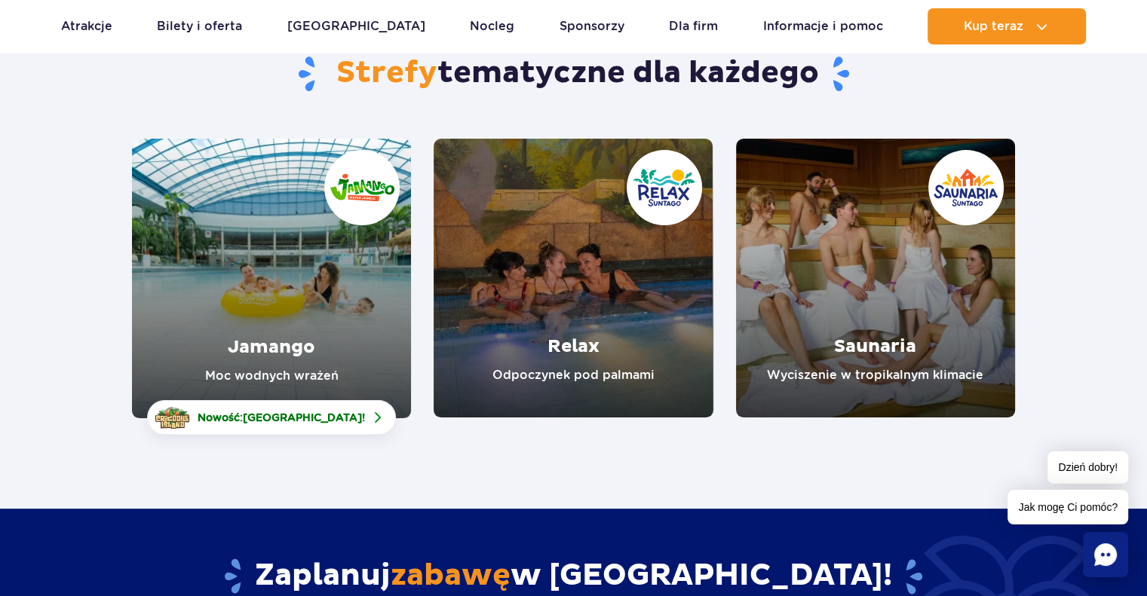
scroll to position [75, 0]
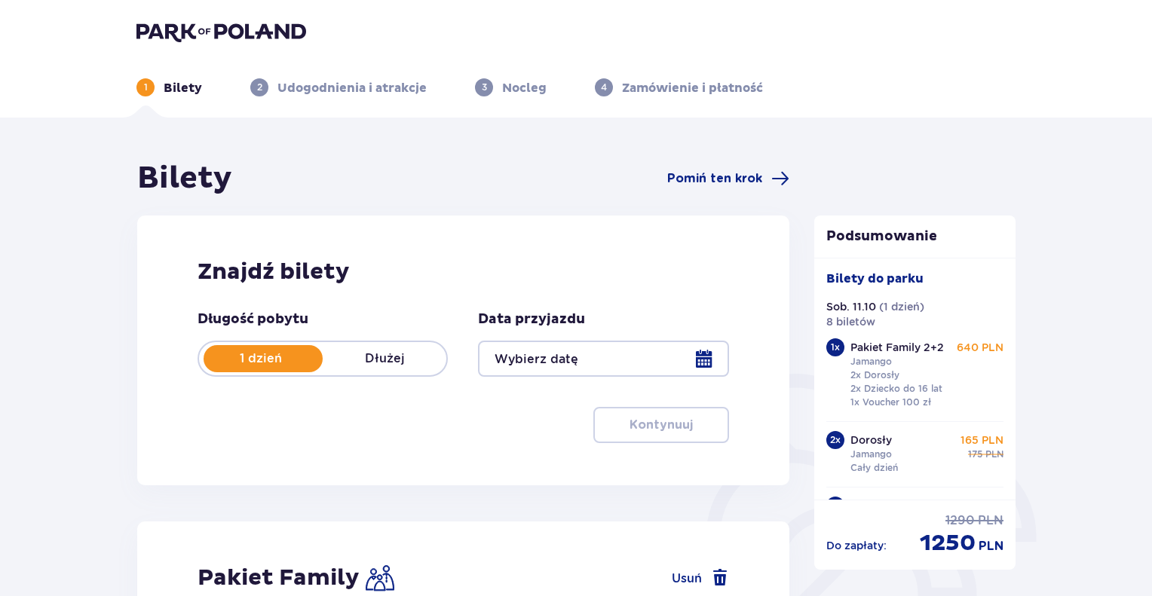
type input "[DATE]"
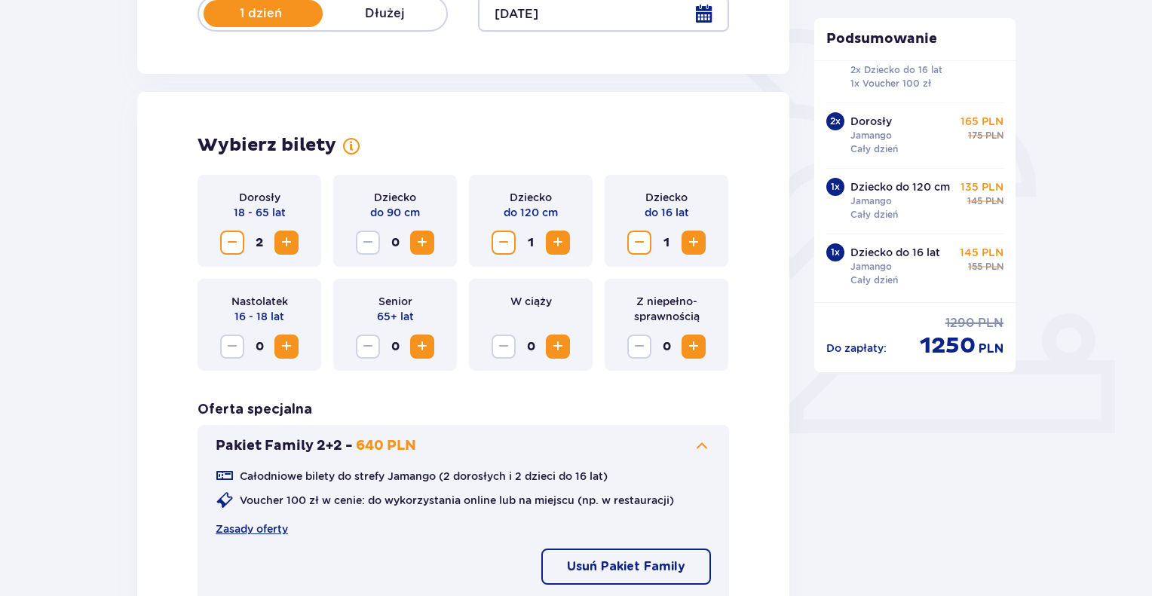
scroll to position [226, 0]
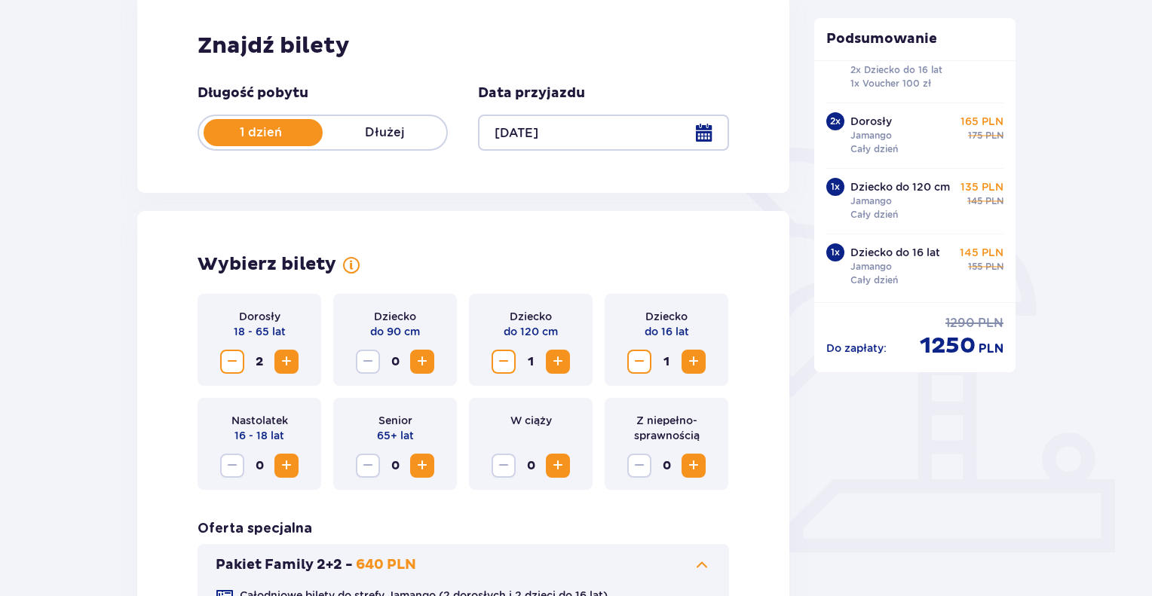
click at [930, 187] on p "Dziecko do 120 cm" at bounding box center [901, 186] width 100 height 15
drag, startPoint x: 890, startPoint y: 174, endPoint x: 991, endPoint y: 179, distance: 101.2
click at [891, 179] on p "Dziecko do 120 cm" at bounding box center [901, 186] width 100 height 15
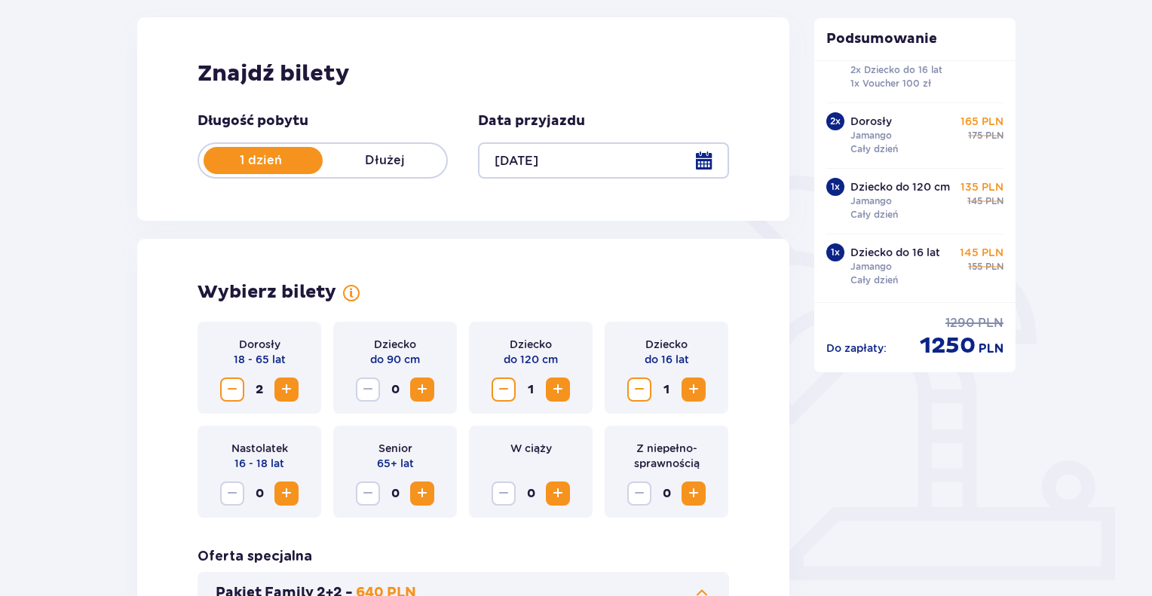
scroll to position [452, 0]
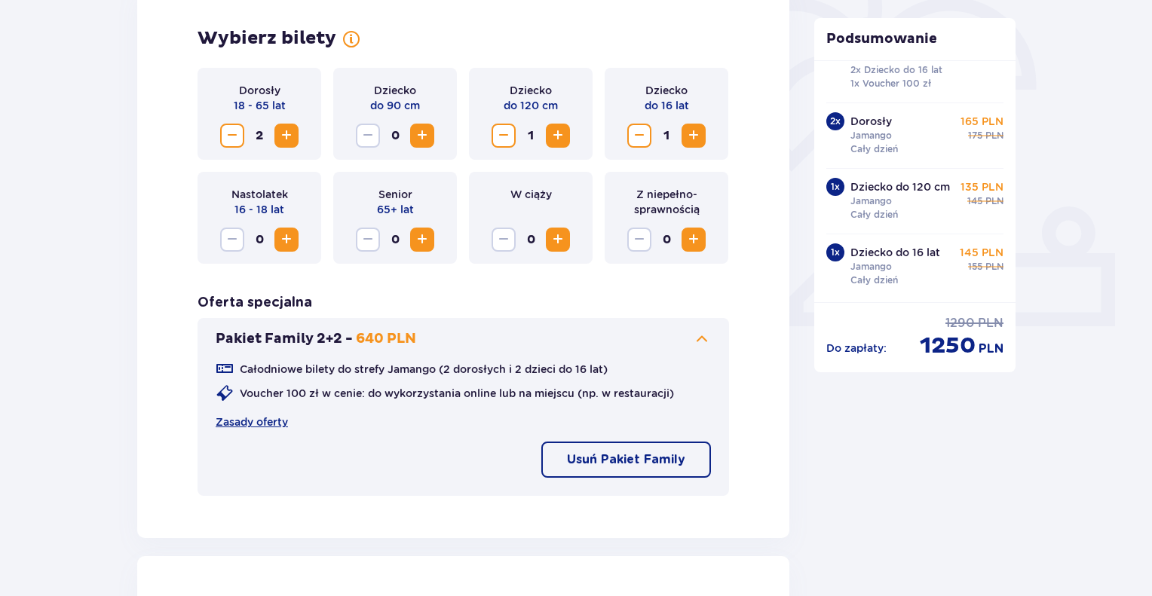
click at [655, 456] on p "Usuń Pakiet Family" at bounding box center [626, 460] width 118 height 17
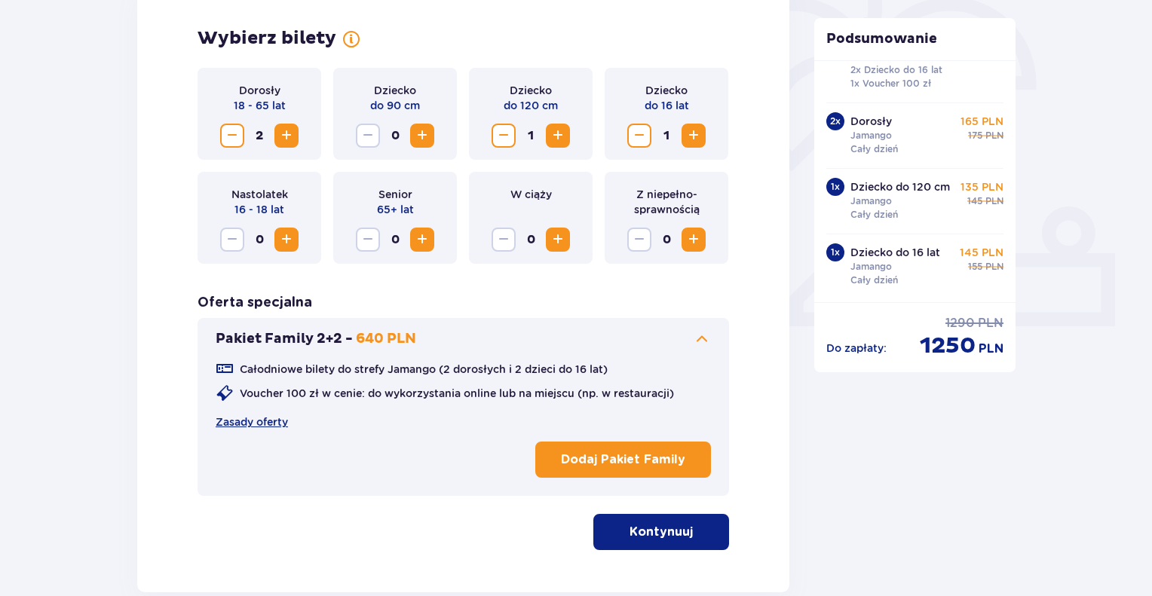
click at [940, 340] on span "1250" at bounding box center [948, 346] width 56 height 29
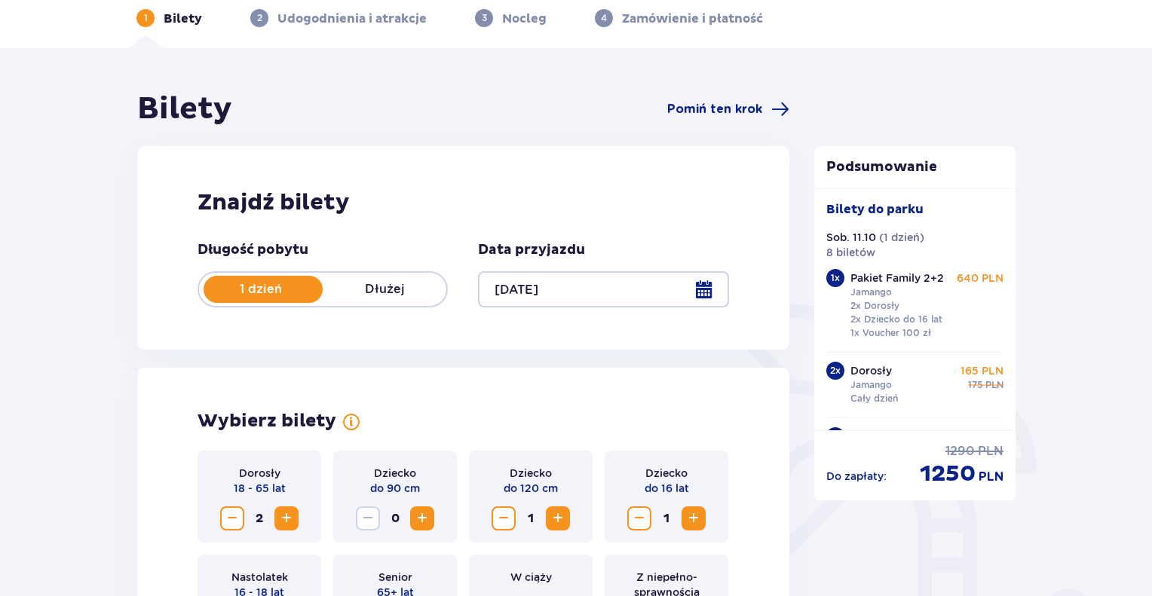
scroll to position [0, 0]
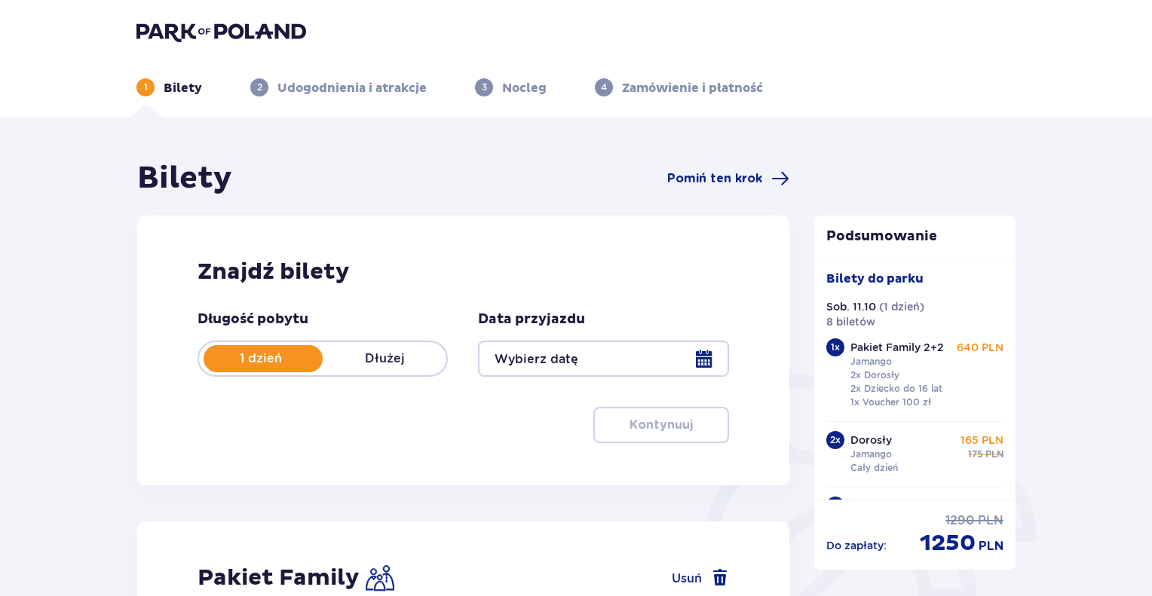
type input "[DATE]"
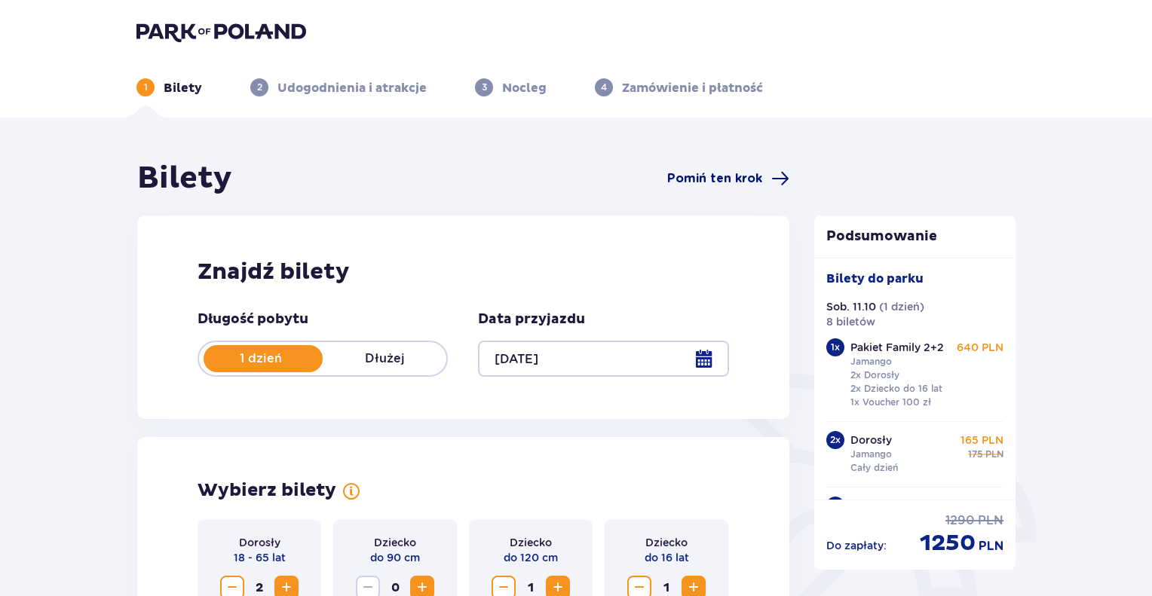
click at [750, 176] on span "Pomiń ten krok" at bounding box center [714, 178] width 95 height 17
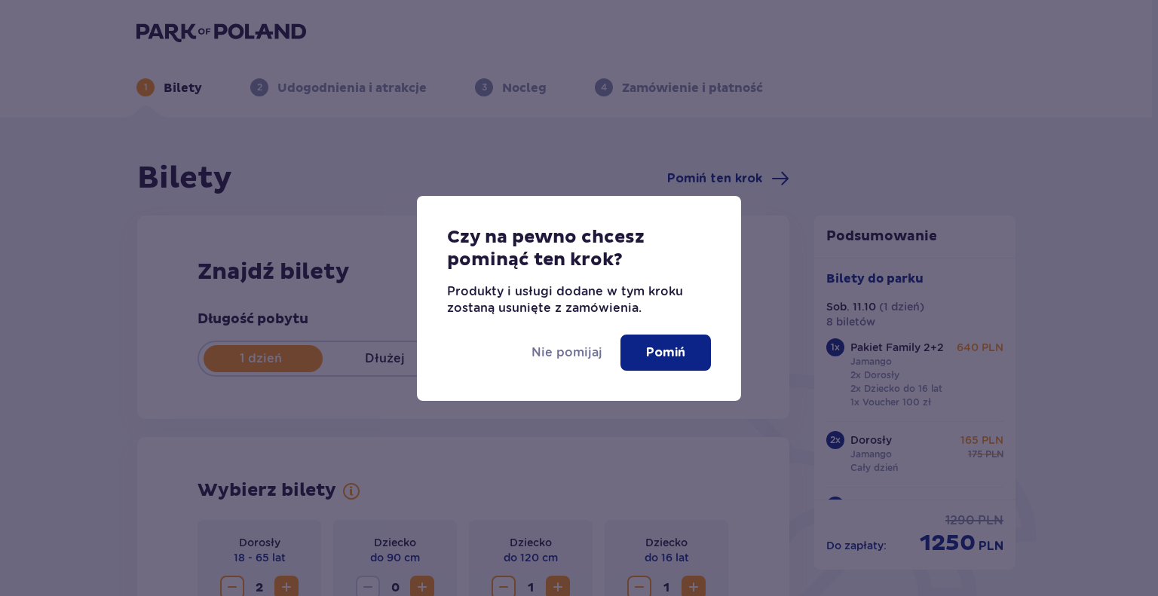
click at [667, 358] on p "Pomiń" at bounding box center [665, 353] width 39 height 17
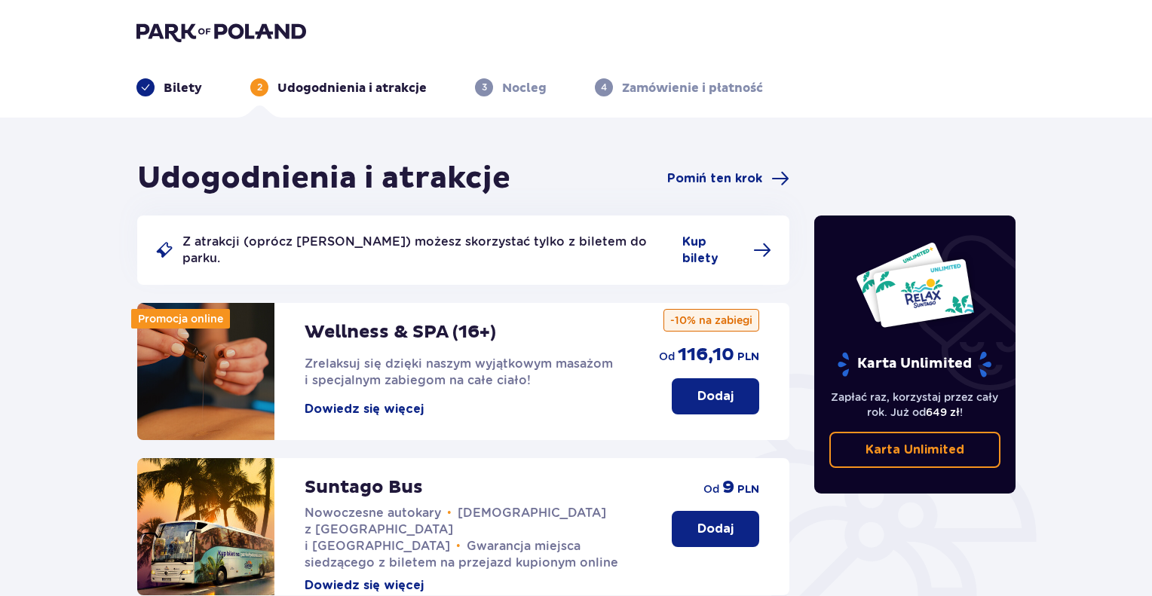
click at [166, 89] on p "Bilety" at bounding box center [183, 88] width 38 height 17
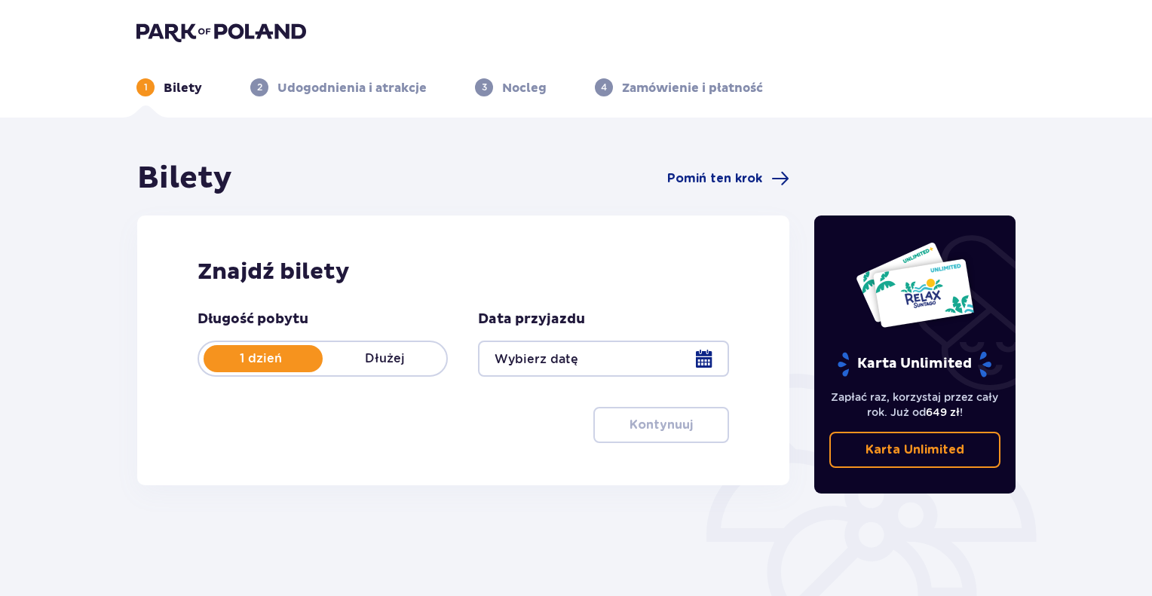
click at [708, 356] on div at bounding box center [603, 359] width 250 height 36
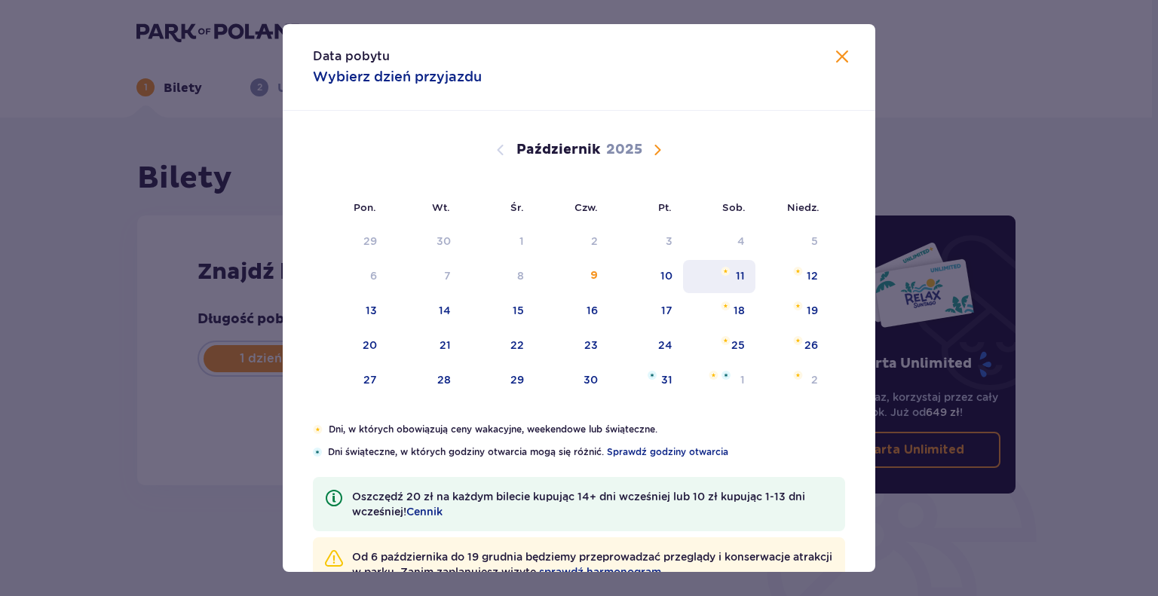
click at [737, 273] on div "11" at bounding box center [740, 275] width 9 height 15
type input "[DATE]"
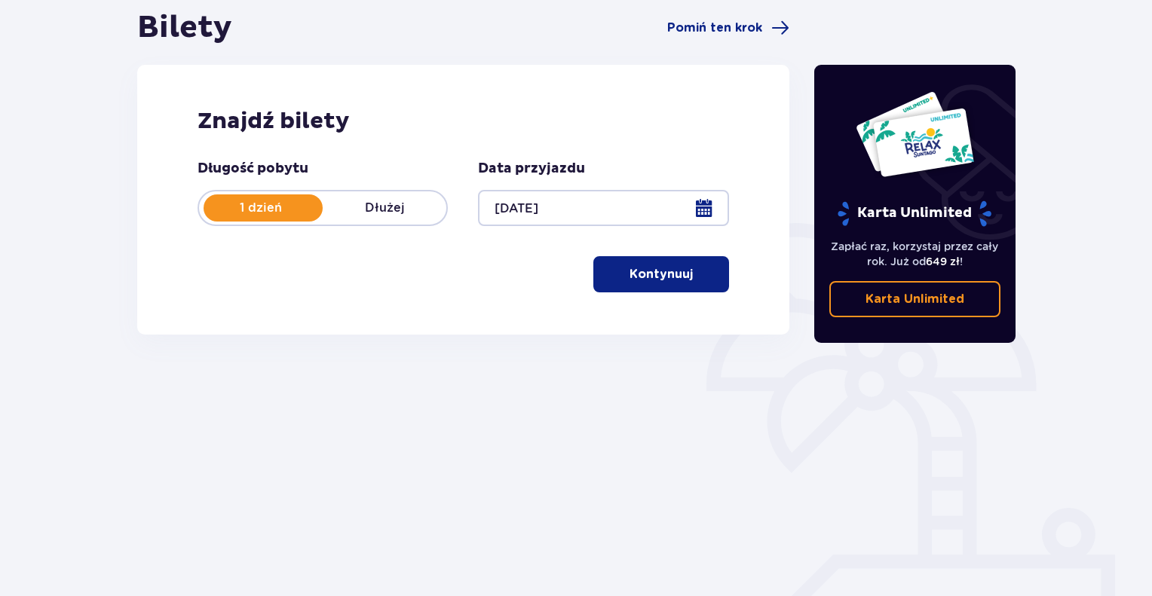
click at [639, 278] on p "Kontynuuj" at bounding box center [661, 274] width 63 height 17
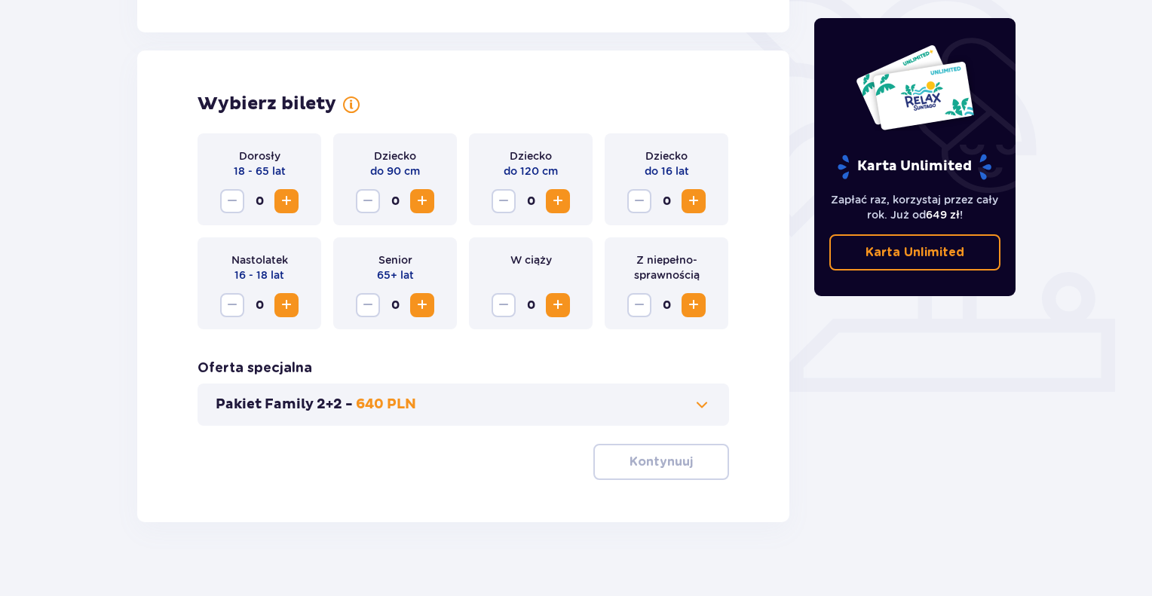
scroll to position [403, 0]
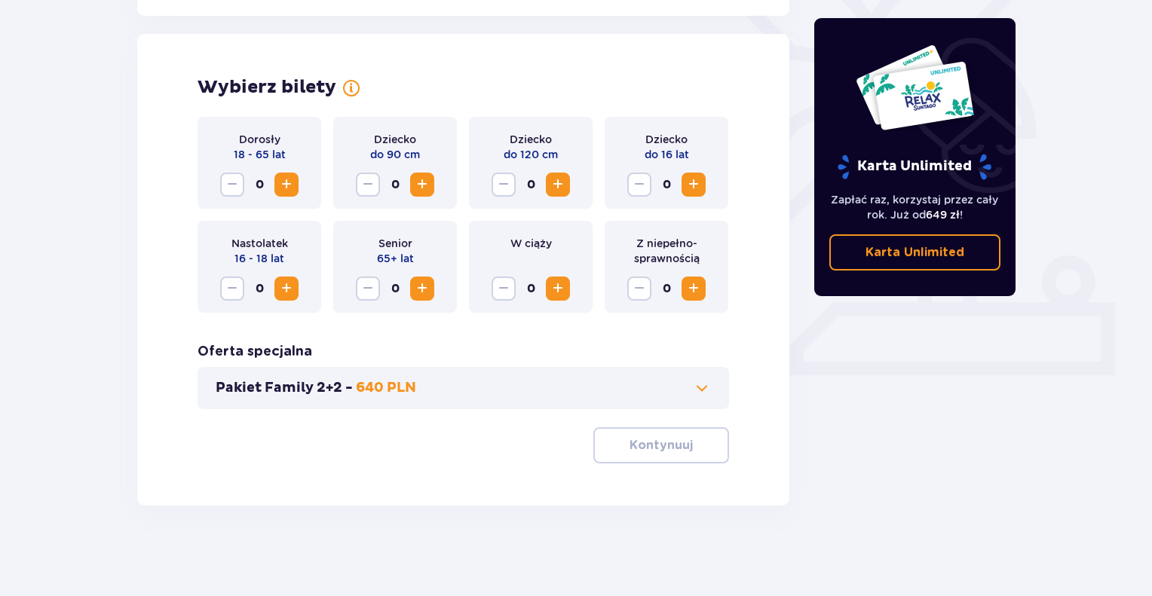
click at [292, 189] on span "Zwiększ" at bounding box center [286, 185] width 18 height 18
click at [281, 197] on div "Dorosły 18 - 65 lat 1" at bounding box center [260, 163] width 124 height 92
click at [284, 189] on span "Zwiększ" at bounding box center [286, 185] width 18 height 18
click at [562, 183] on span "Zwiększ" at bounding box center [558, 185] width 18 height 18
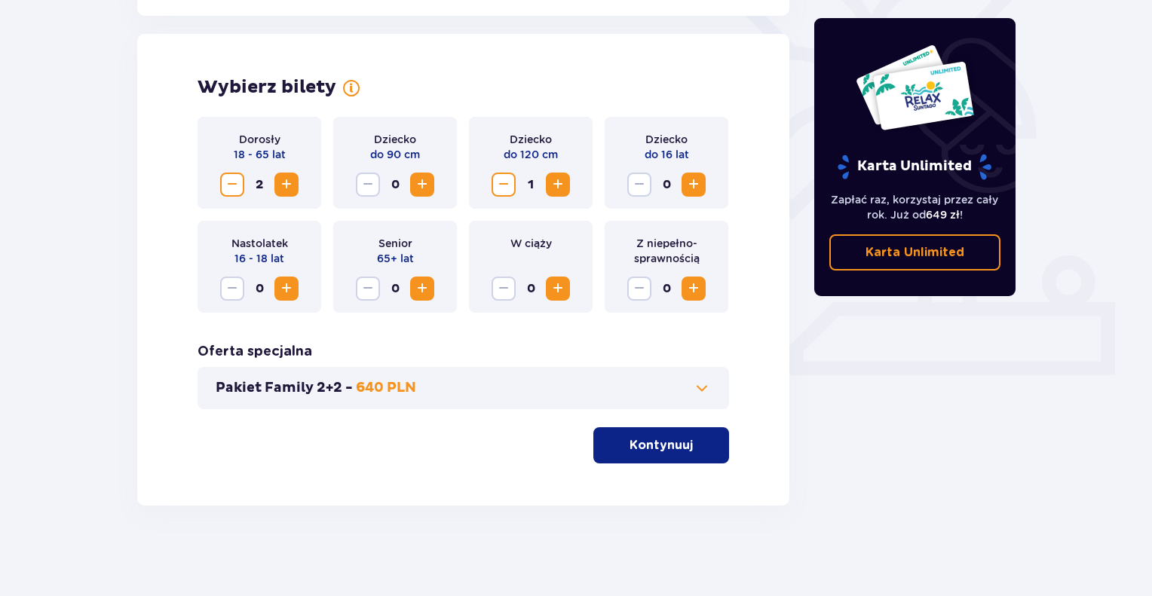
click at [699, 190] on span "Zwiększ" at bounding box center [694, 185] width 18 height 18
click at [617, 383] on button "Pakiet Family 2+2 - 640 PLN" at bounding box center [463, 388] width 495 height 18
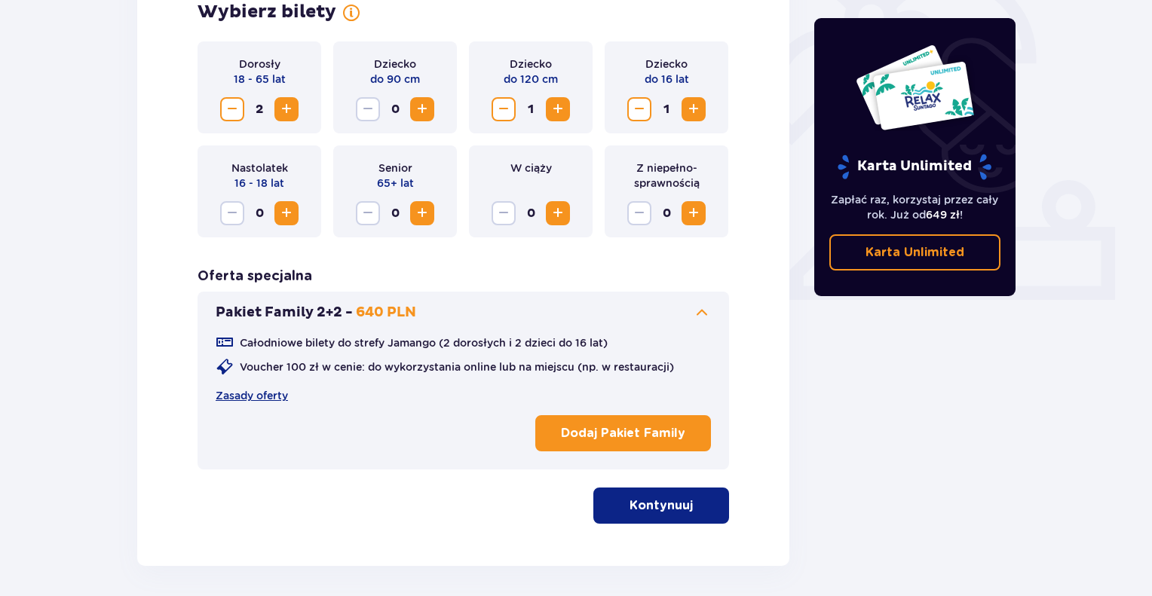
scroll to position [501, 0]
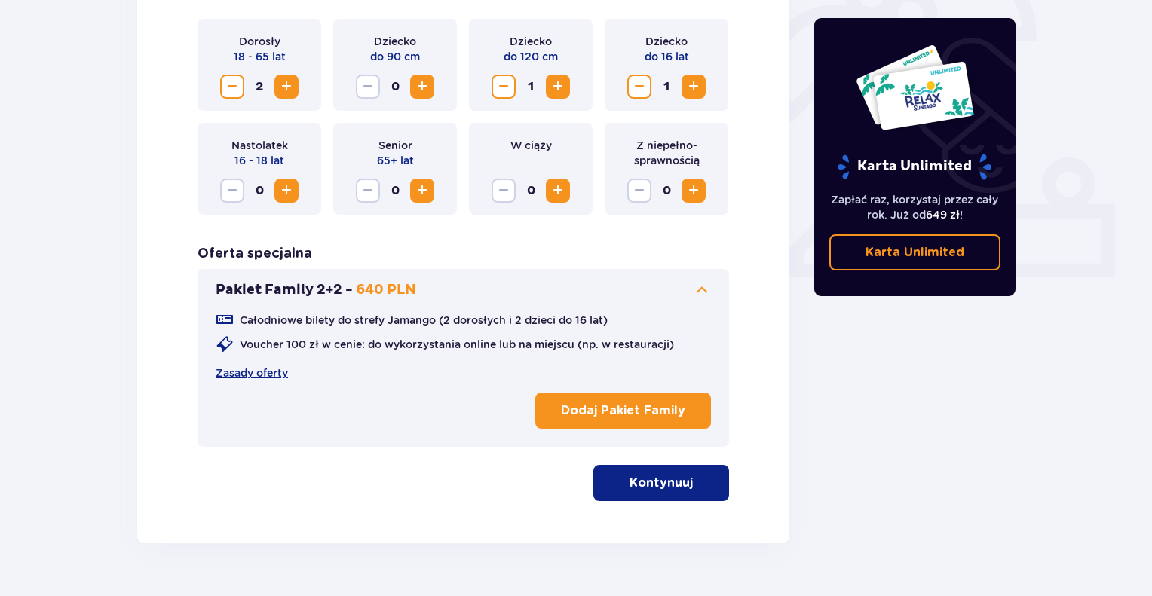
click at [624, 412] on p "Dodaj Pakiet Family" at bounding box center [623, 411] width 124 height 17
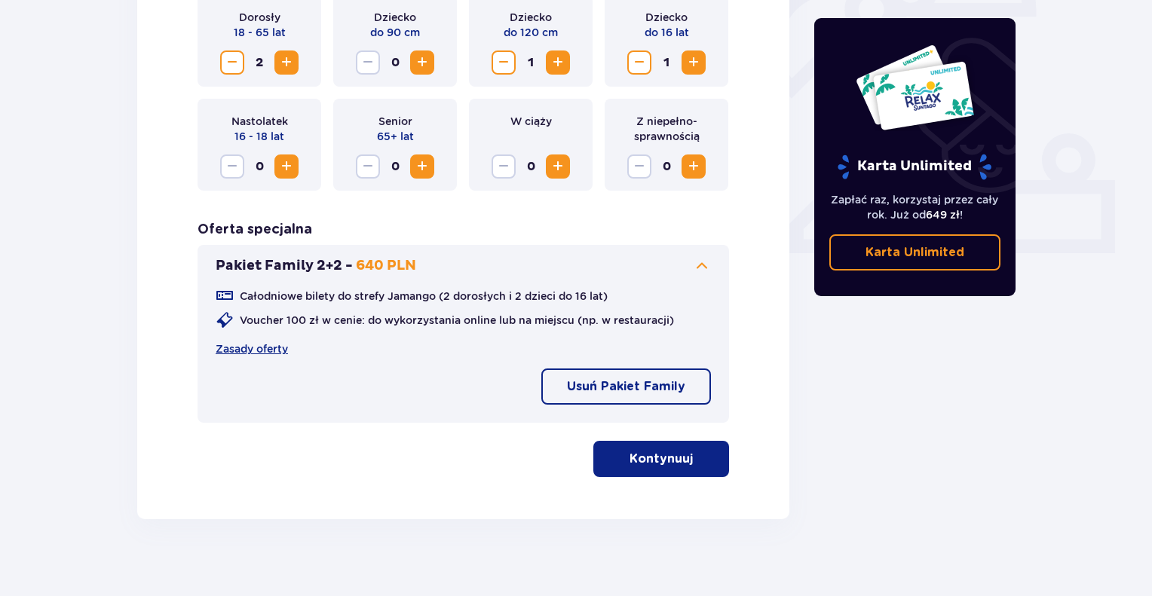
scroll to position [539, 0]
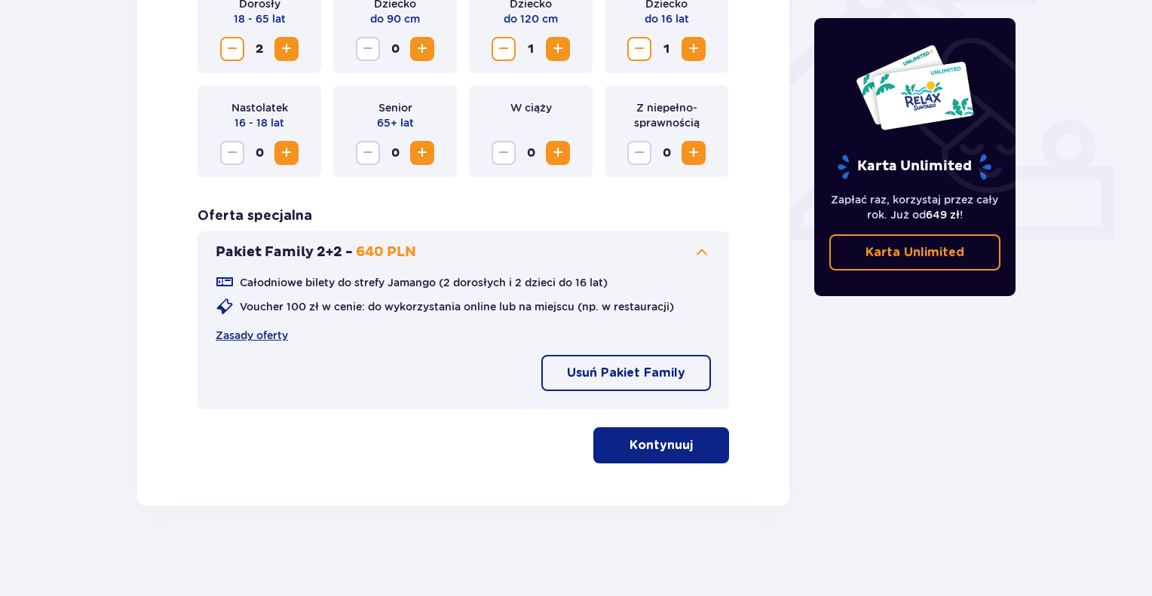
click at [663, 440] on p "Kontynuuj" at bounding box center [661, 445] width 63 height 17
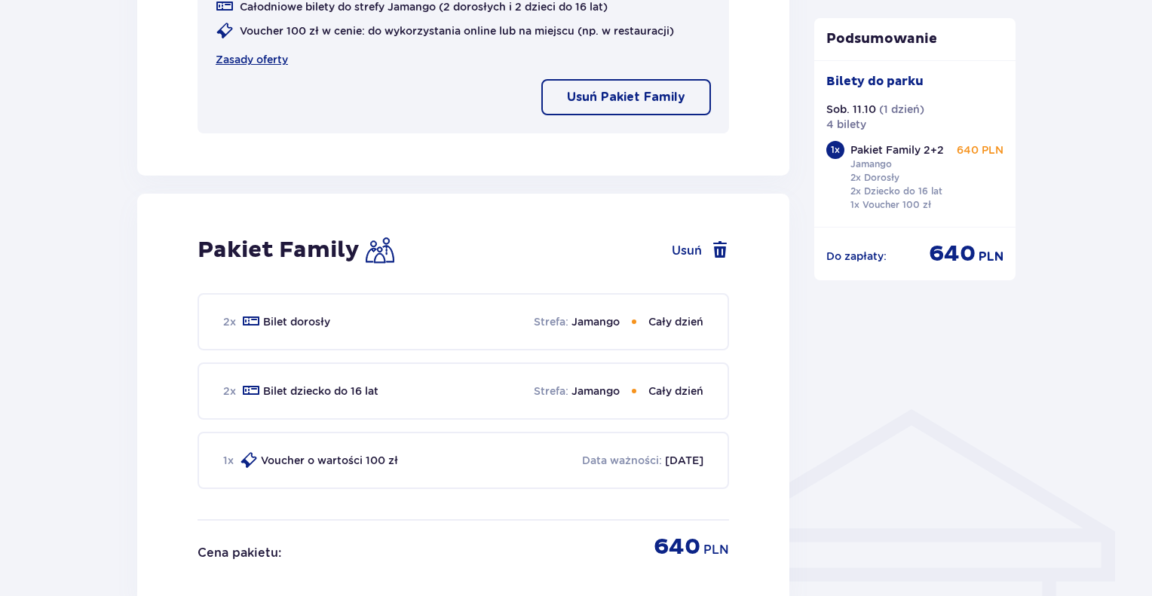
scroll to position [689, 0]
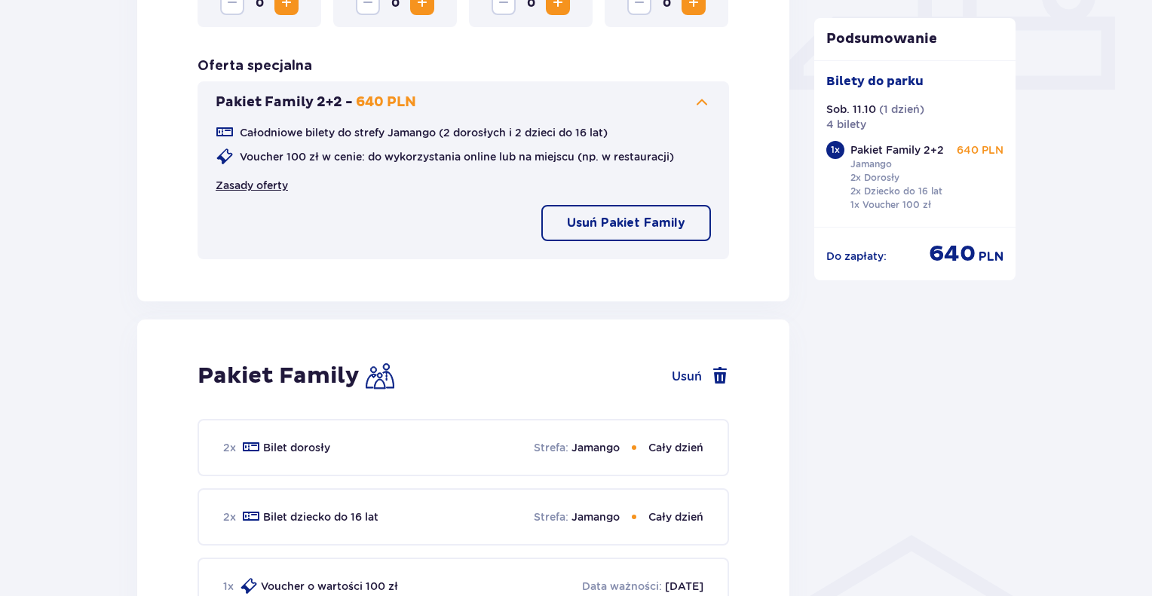
click at [254, 179] on link "Zasady oferty" at bounding box center [252, 185] width 72 height 15
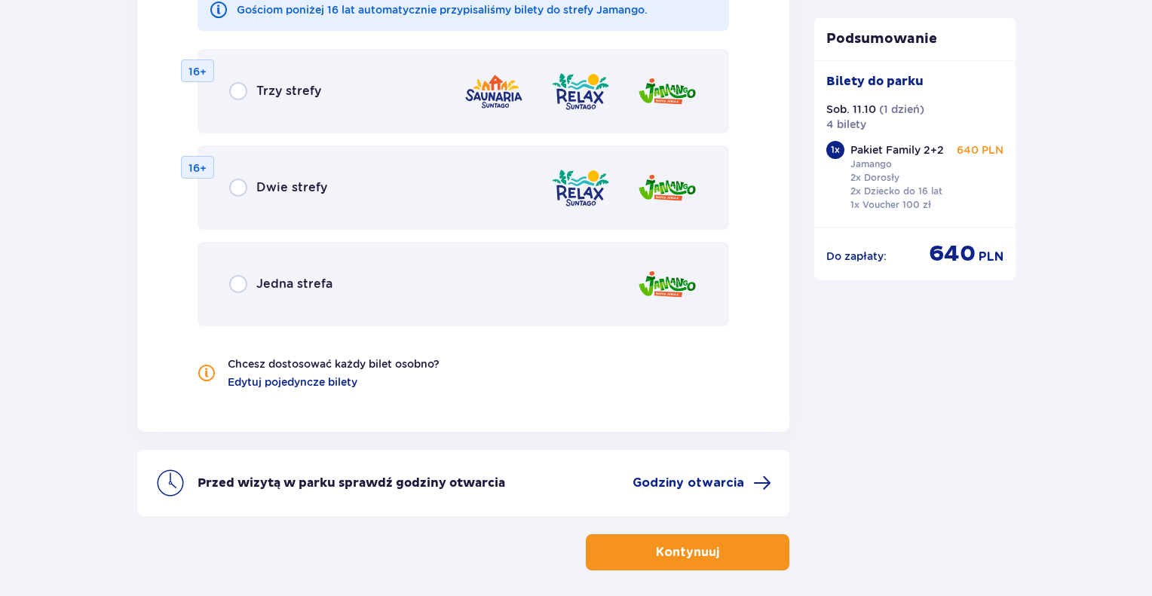
scroll to position [1694, 0]
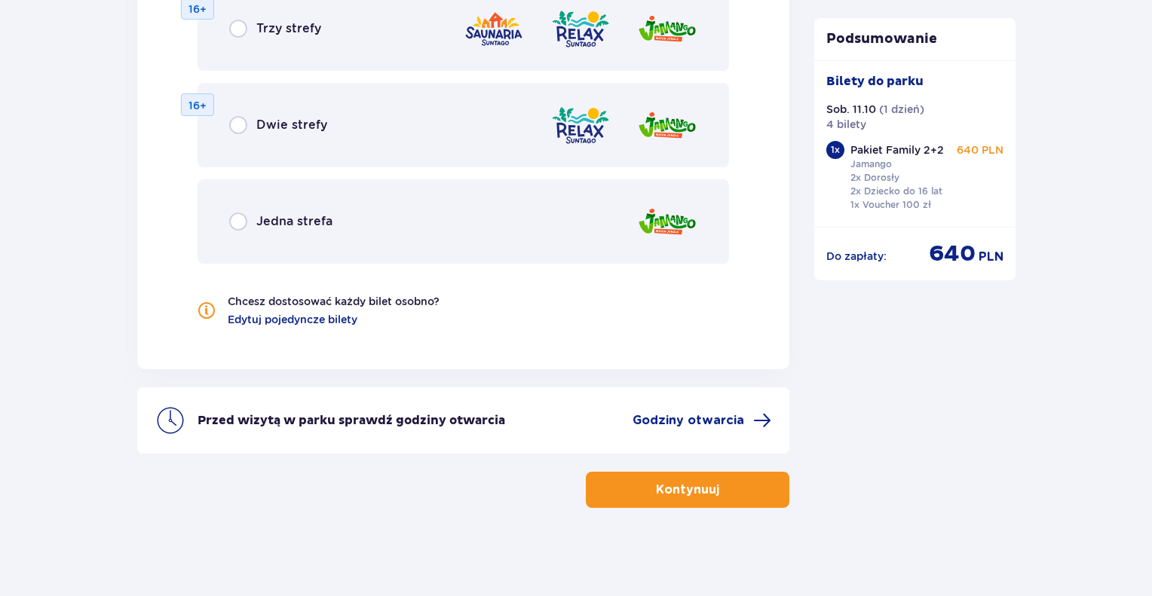
click at [661, 490] on p "Kontynuuj" at bounding box center [687, 490] width 63 height 17
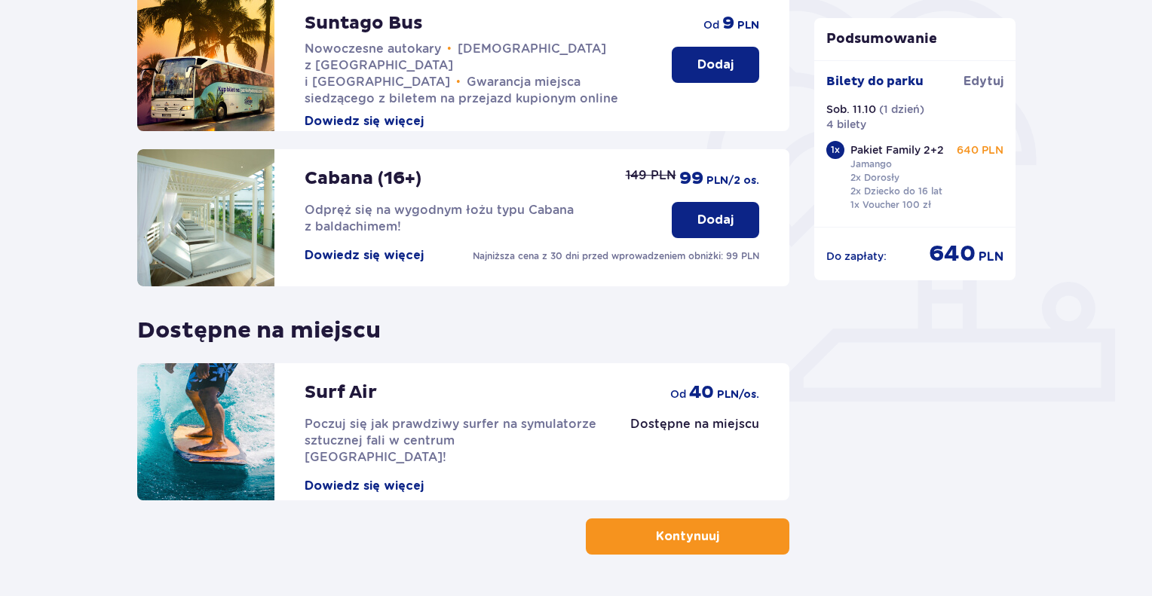
scroll to position [425, 0]
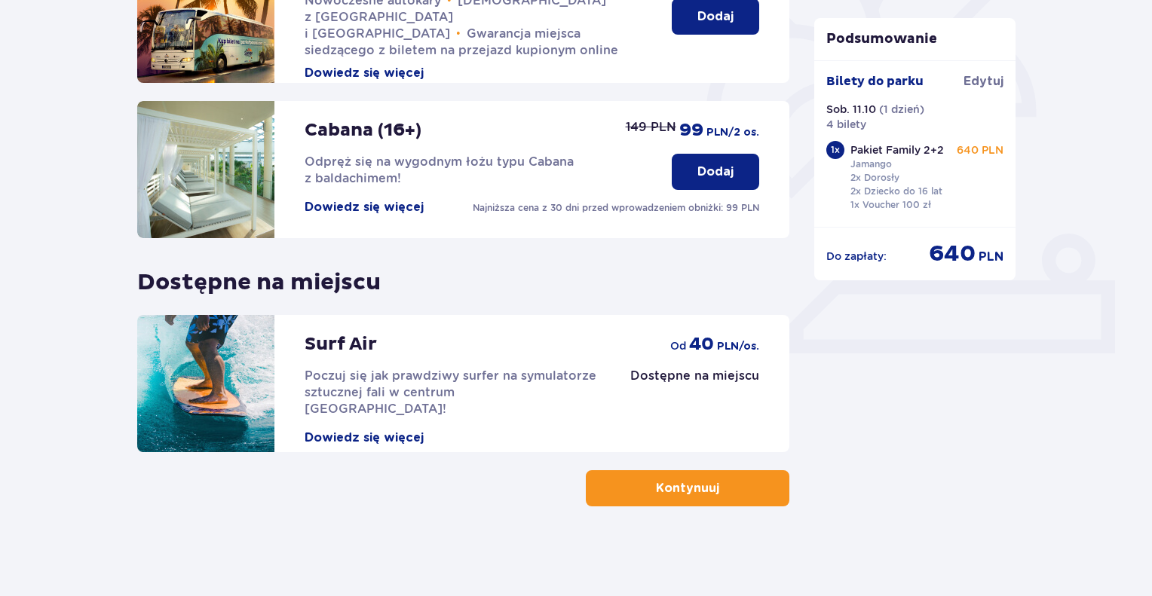
click at [726, 495] on span "button" at bounding box center [722, 489] width 18 height 18
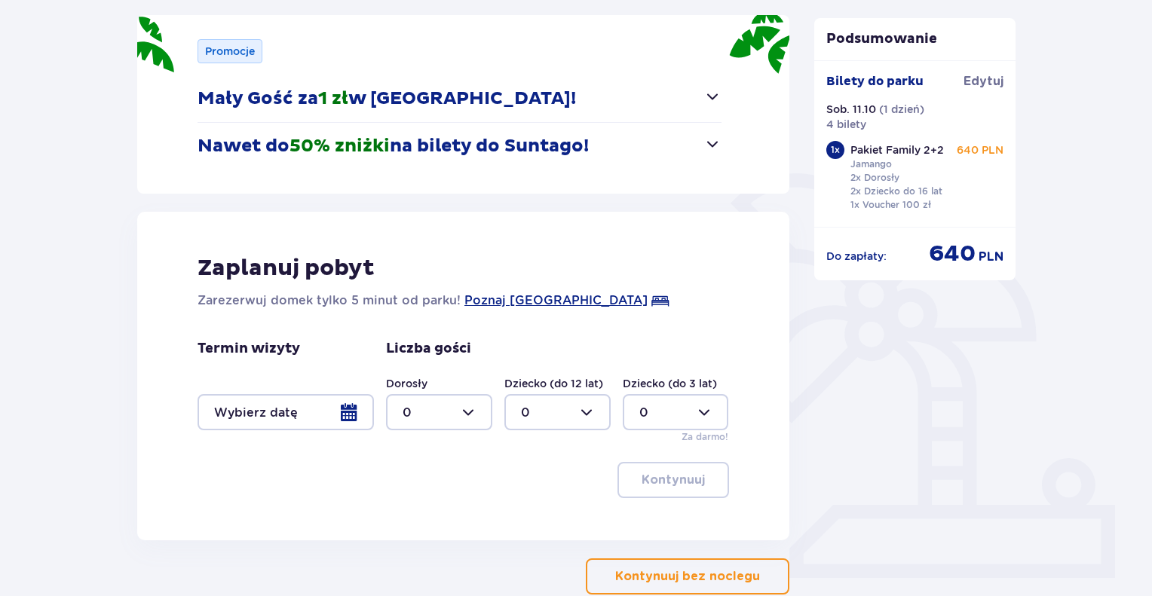
scroll to position [289, 0]
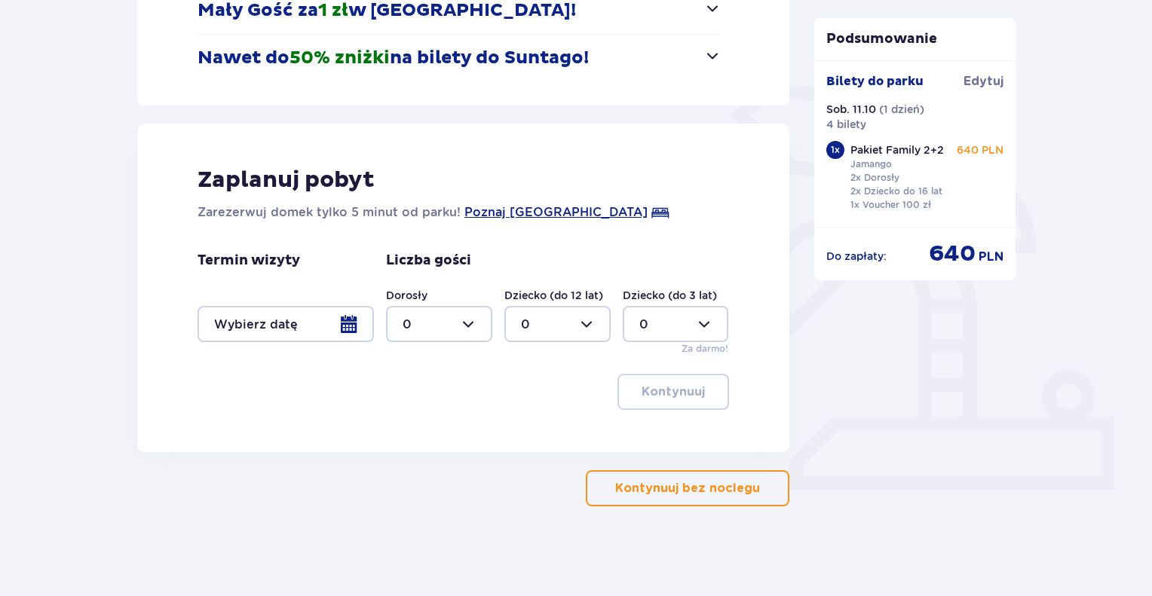
click at [728, 486] on p "Kontynuuj bez noclegu" at bounding box center [687, 488] width 145 height 17
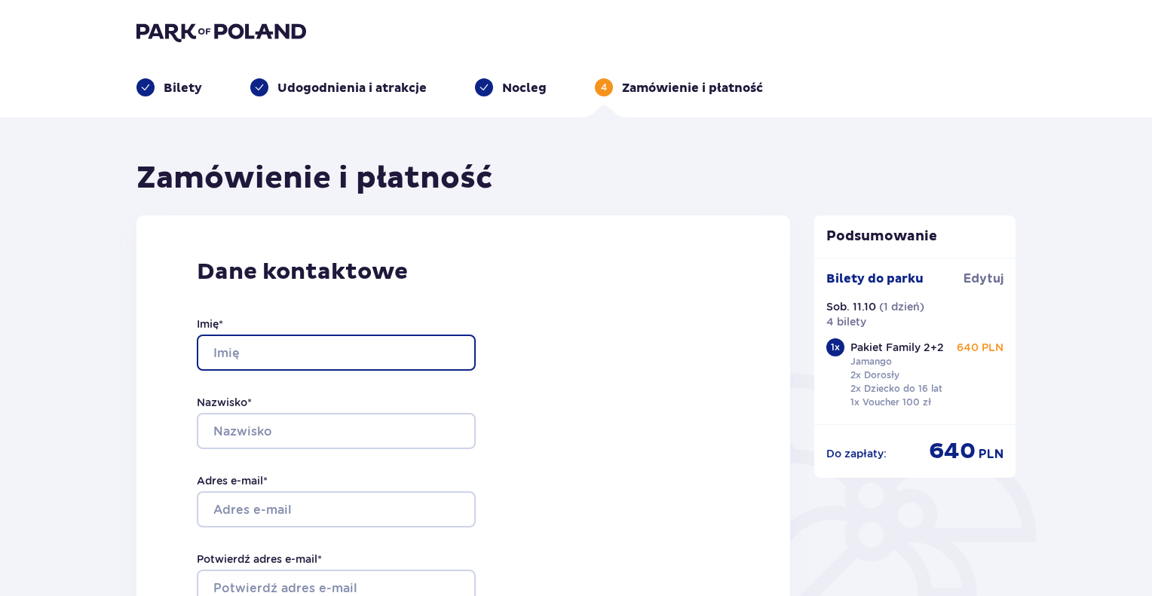
click at [286, 340] on input "Imię *" at bounding box center [336, 353] width 279 height 36
type input "Łukasz"
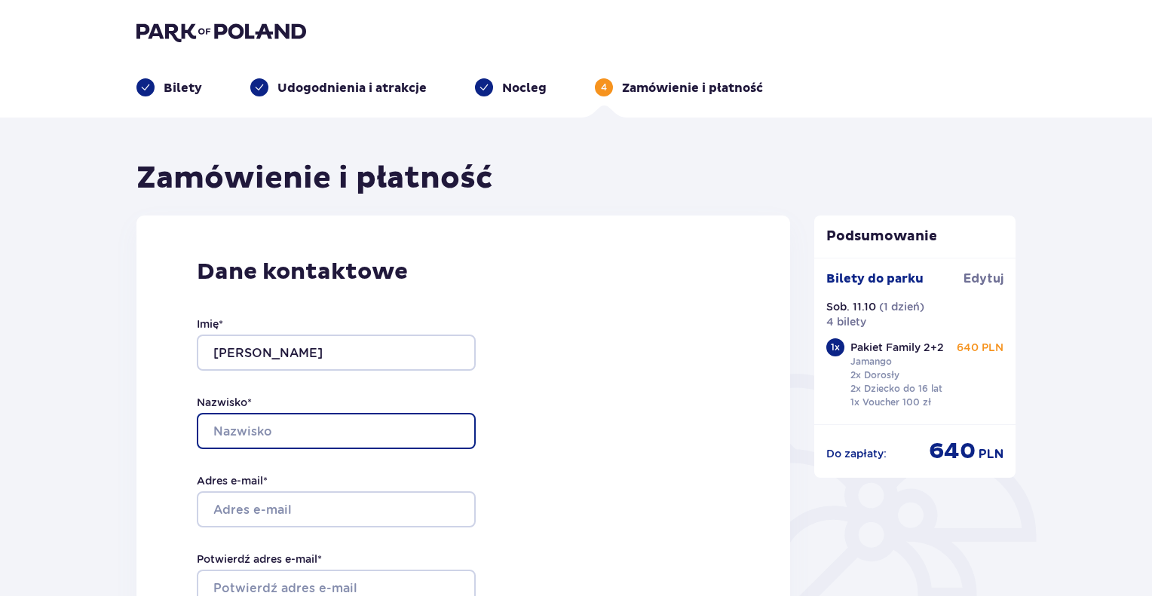
type input "Zdziebko"
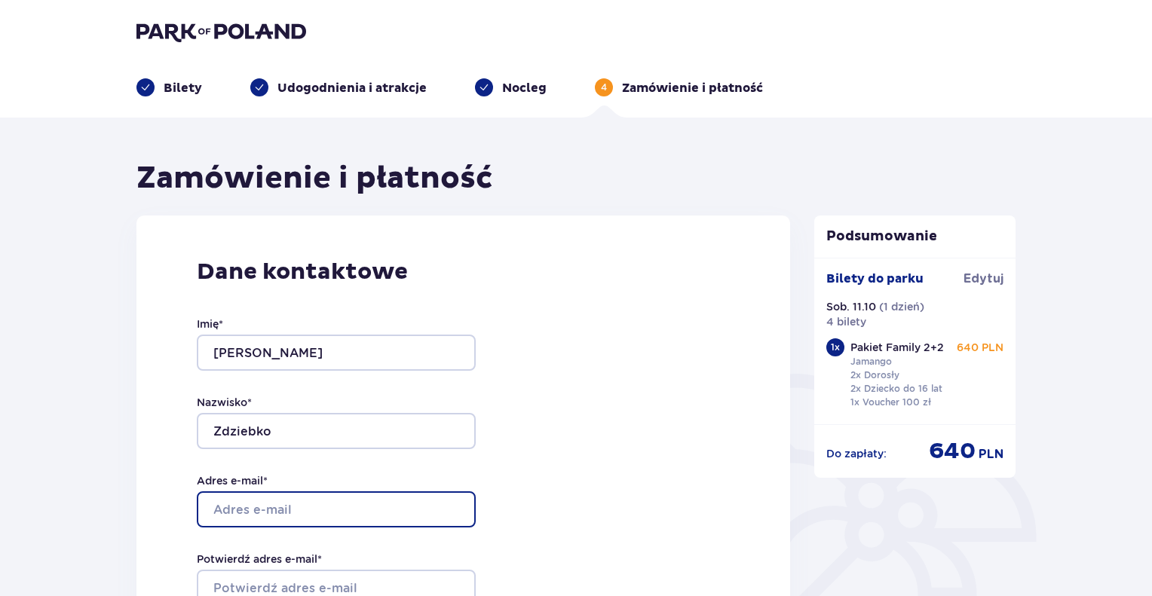
type input "[PERSON_NAME][EMAIL_ADDRESS][DOMAIN_NAME]"
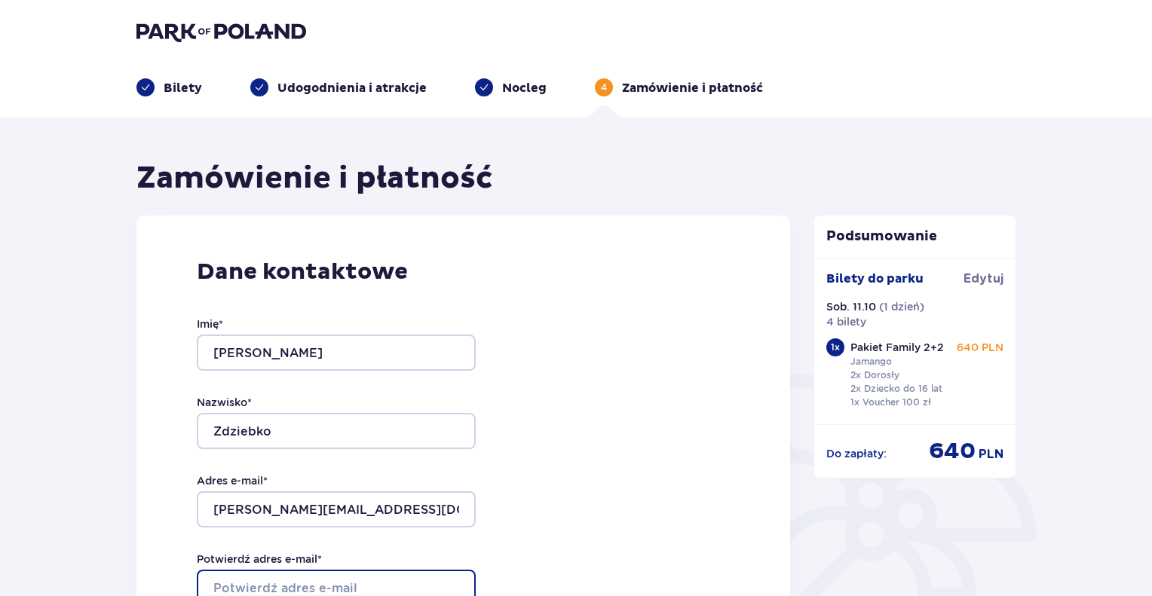
type input "[PERSON_NAME][EMAIL_ADDRESS][DOMAIN_NAME]"
type input "516104233"
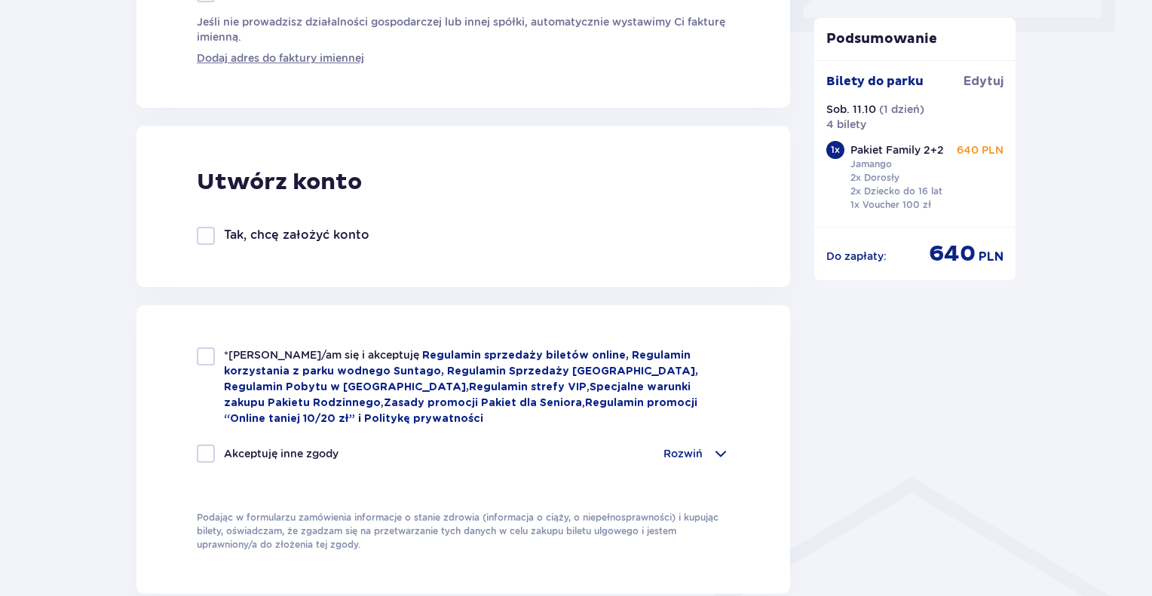
scroll to position [754, 0]
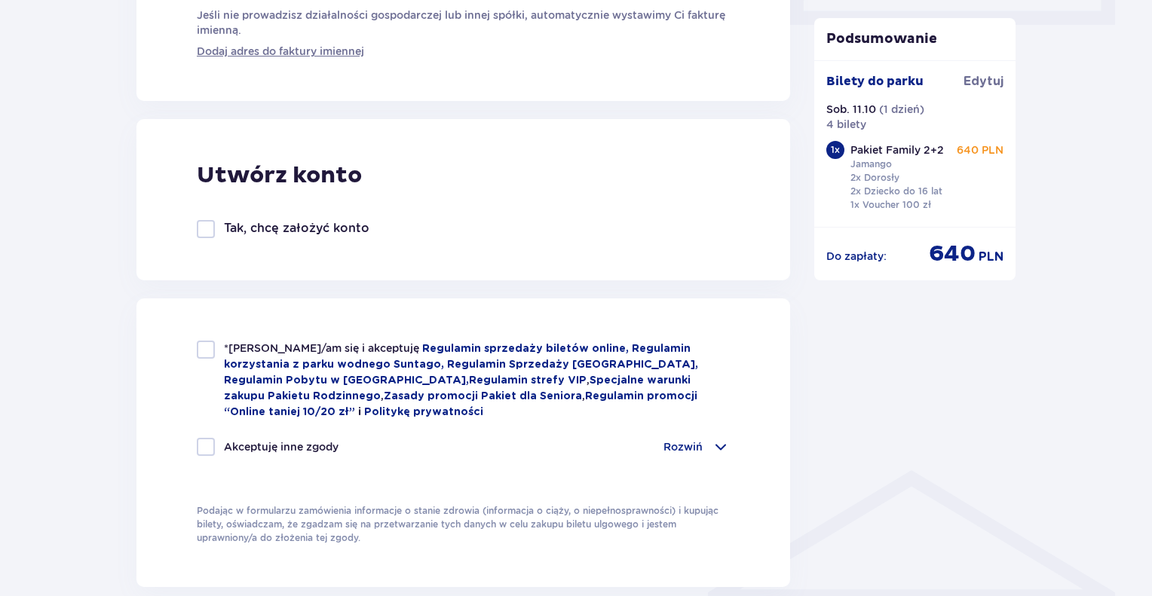
click at [193, 227] on div "Utwórz konto Tak, chcę założyć konto" at bounding box center [463, 199] width 654 height 161
click at [202, 226] on div at bounding box center [206, 229] width 18 height 18
checkbox input "true"
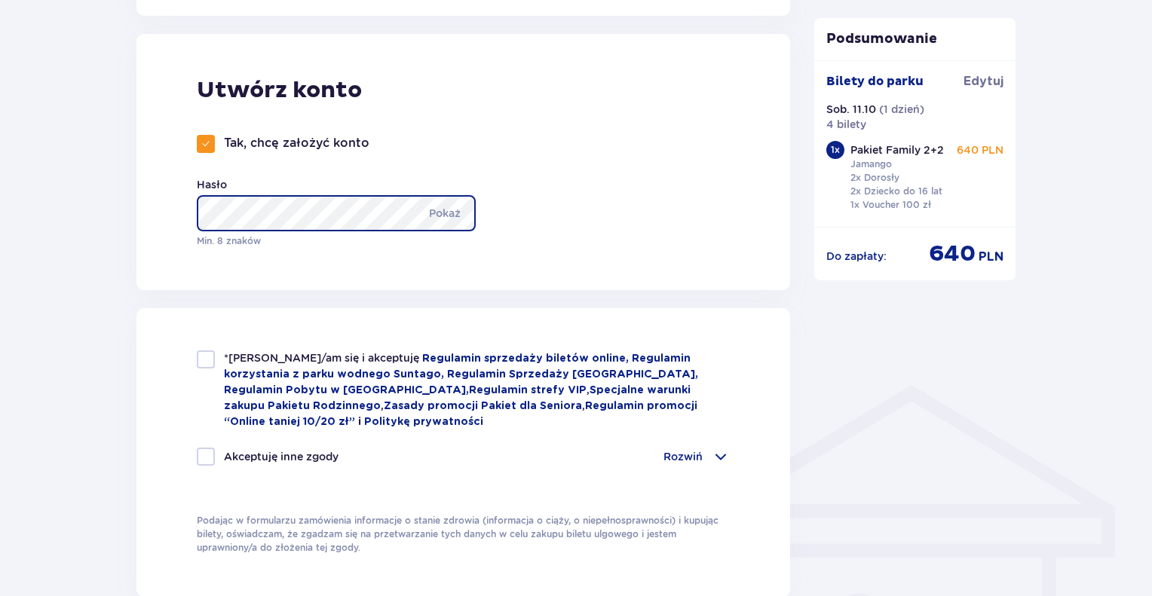
scroll to position [905, 0]
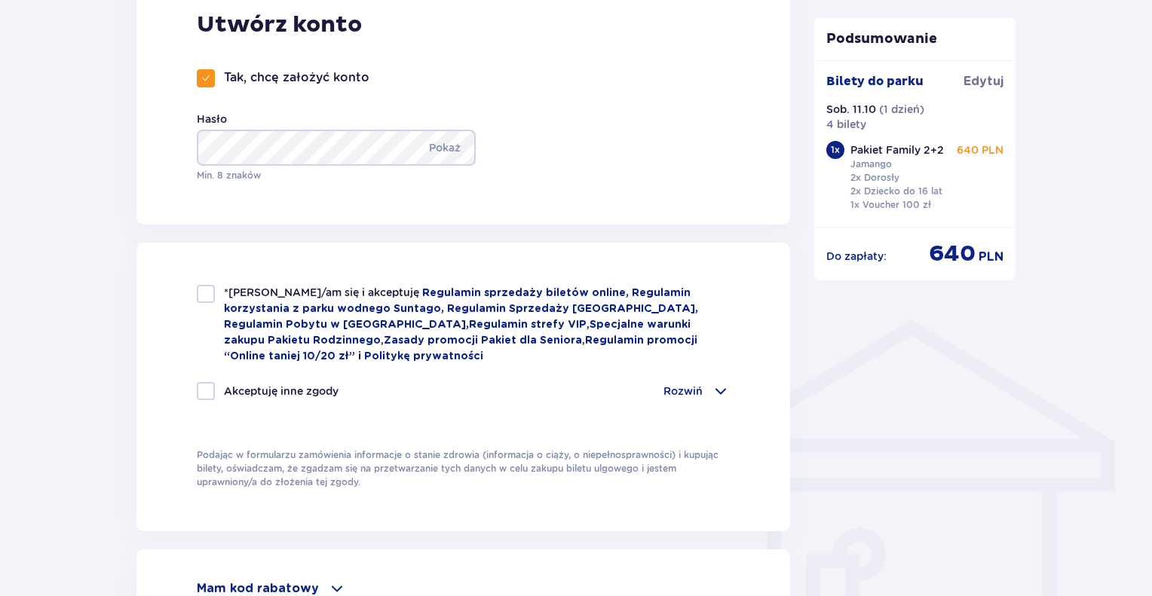
click at [204, 285] on div at bounding box center [206, 294] width 18 height 18
checkbox input "true"
drag, startPoint x: 205, startPoint y: 391, endPoint x: 359, endPoint y: 316, distance: 171.3
click at [207, 391] on div at bounding box center [206, 391] width 18 height 18
checkbox input "true"
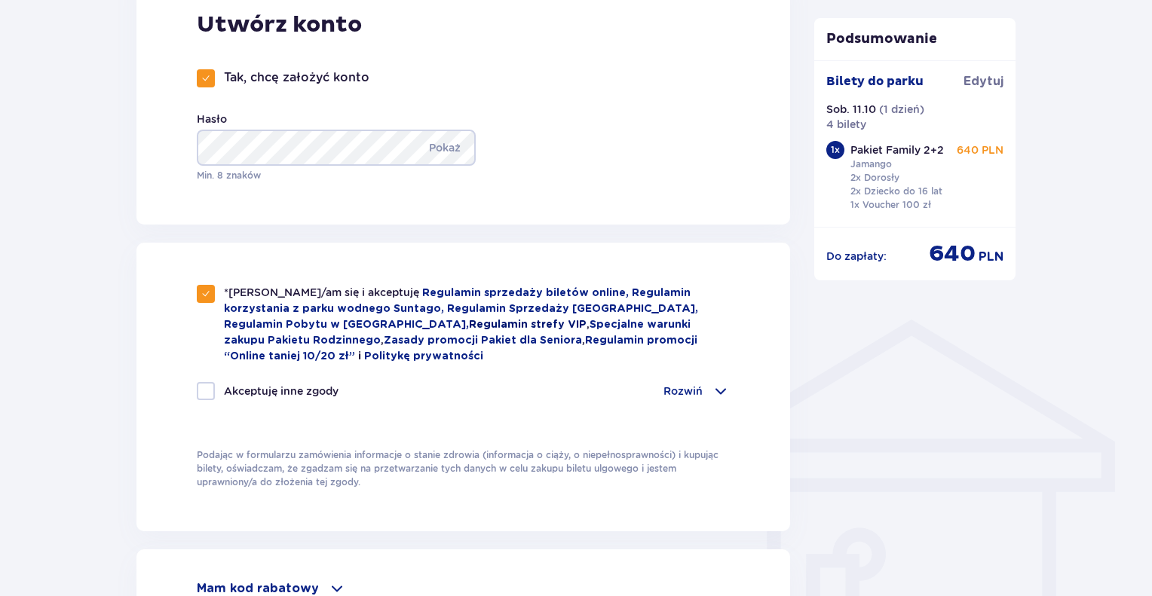
checkbox input "true"
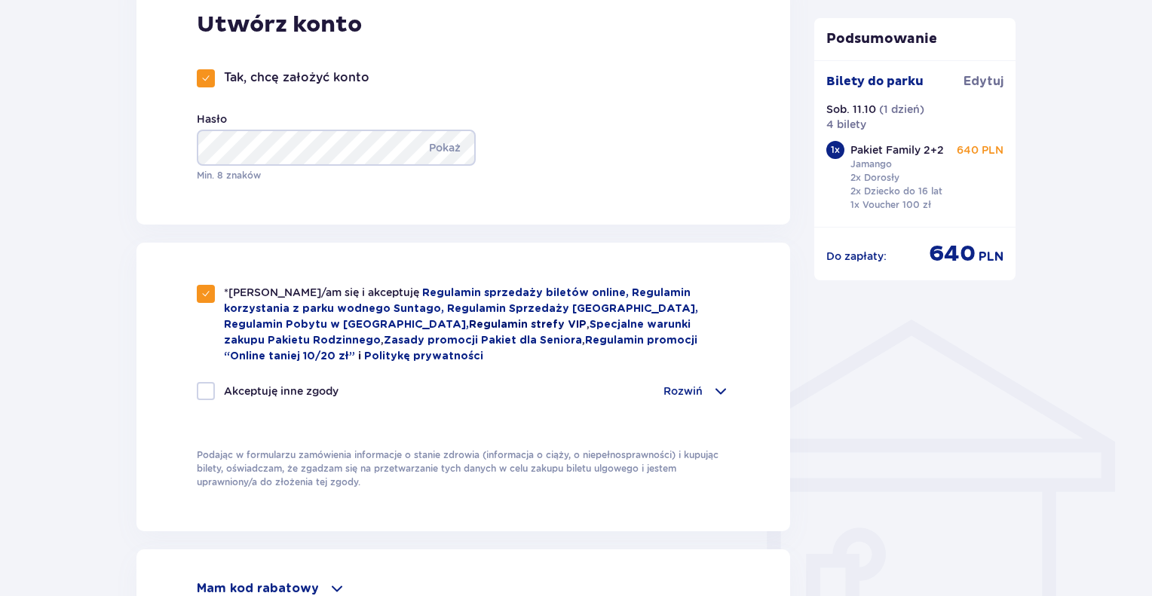
checkbox input "true"
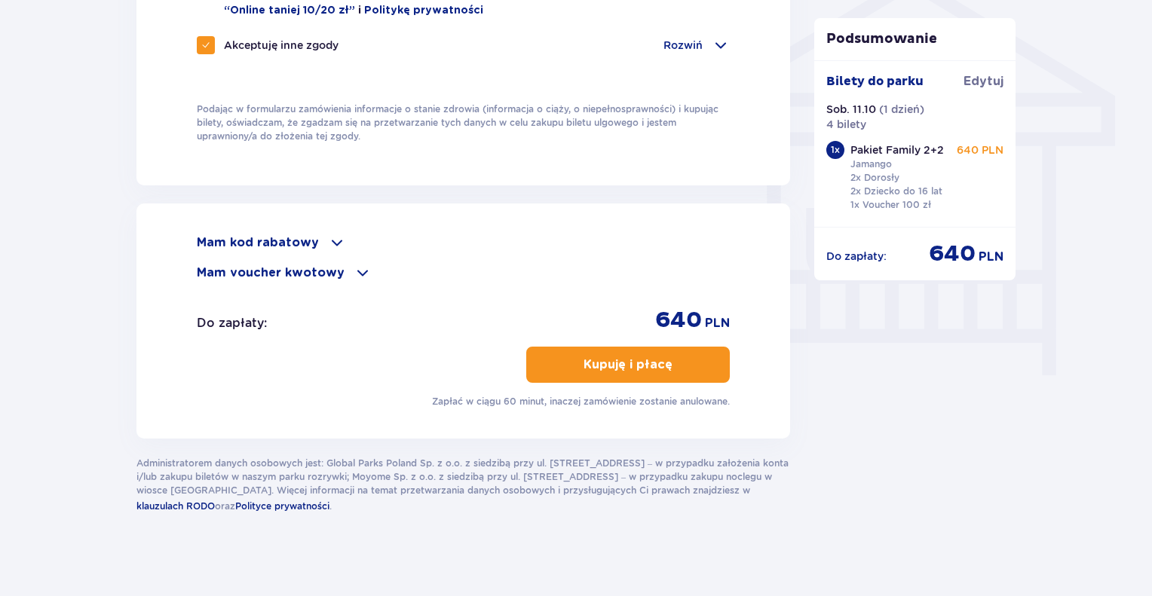
scroll to position [1255, 0]
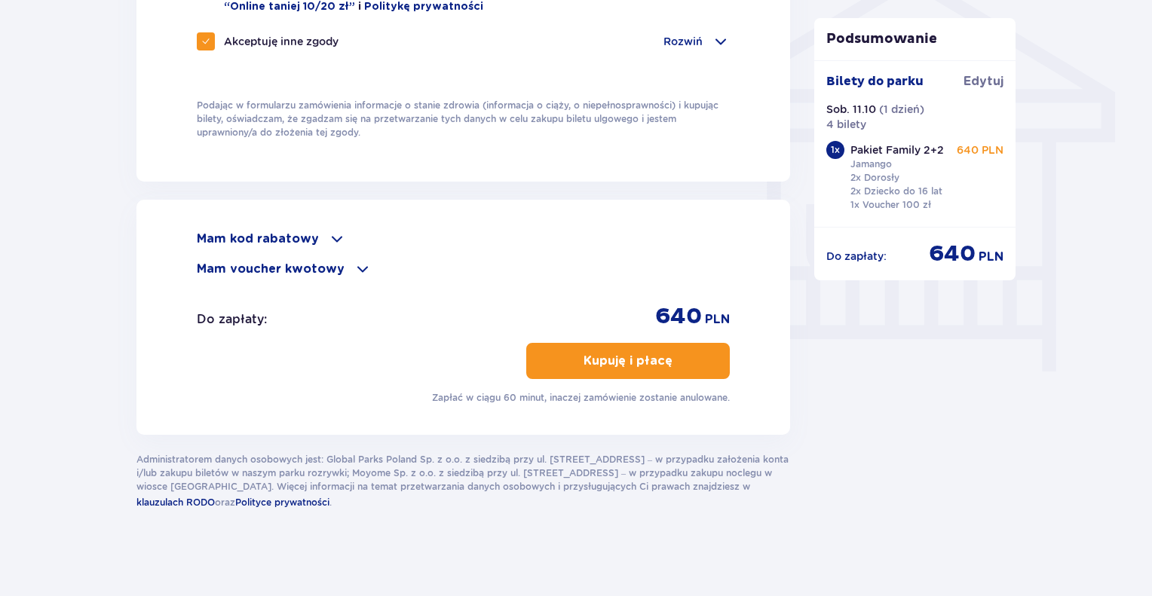
click at [305, 235] on p "Mam kod rabatowy" at bounding box center [258, 239] width 122 height 17
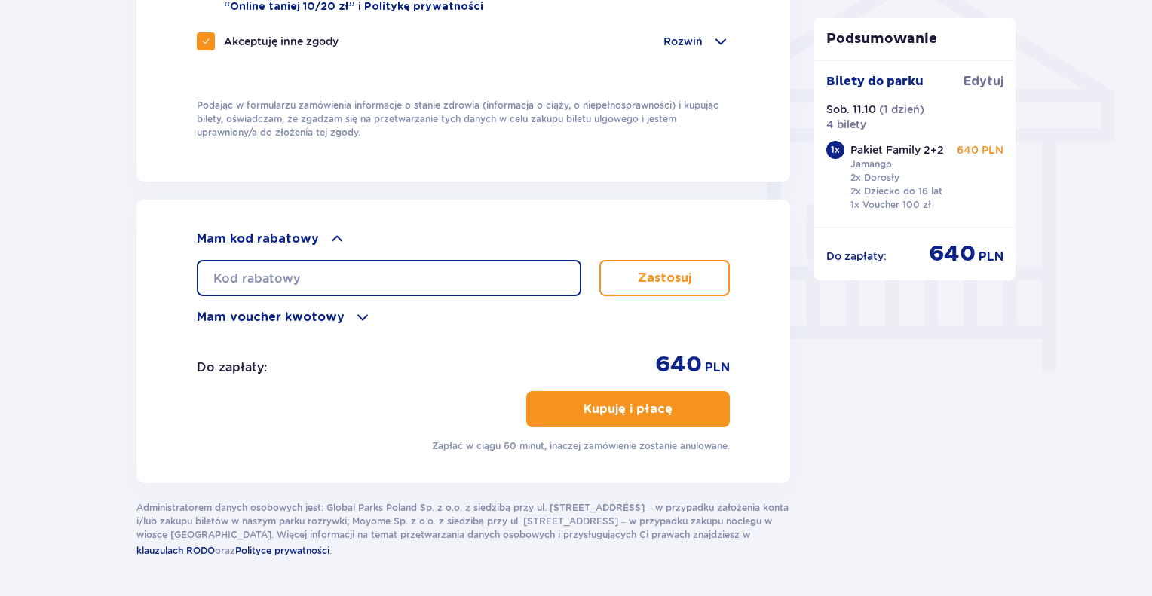
click at [335, 268] on input "text" at bounding box center [389, 278] width 385 height 36
type input "LDDBYU1RLWKYLU"
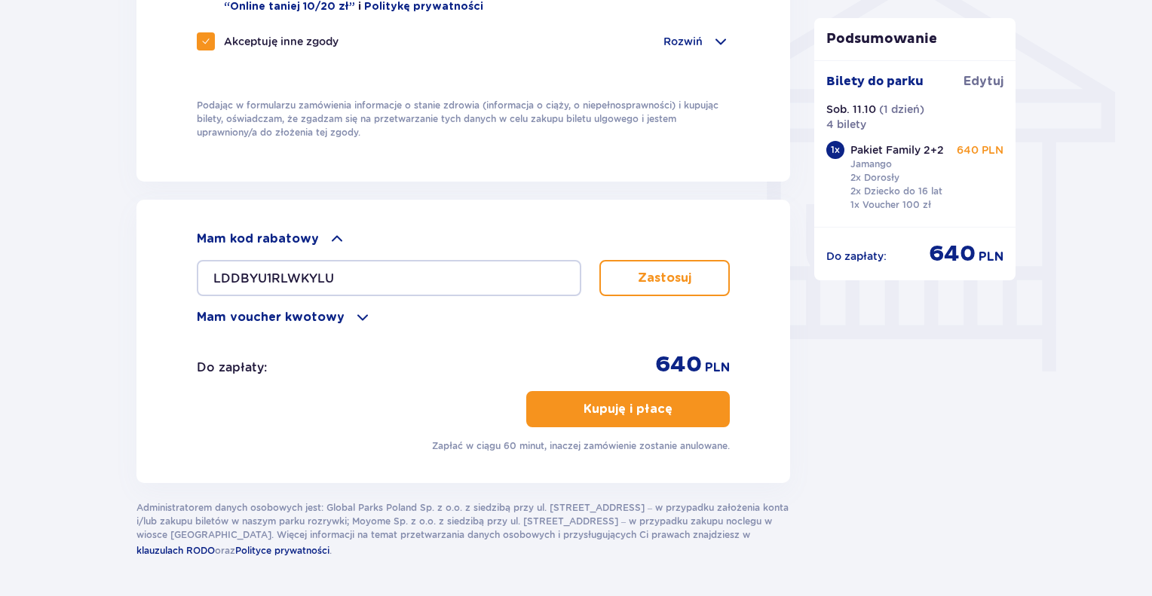
click at [703, 275] on button "Zastosuj" at bounding box center [664, 278] width 130 height 36
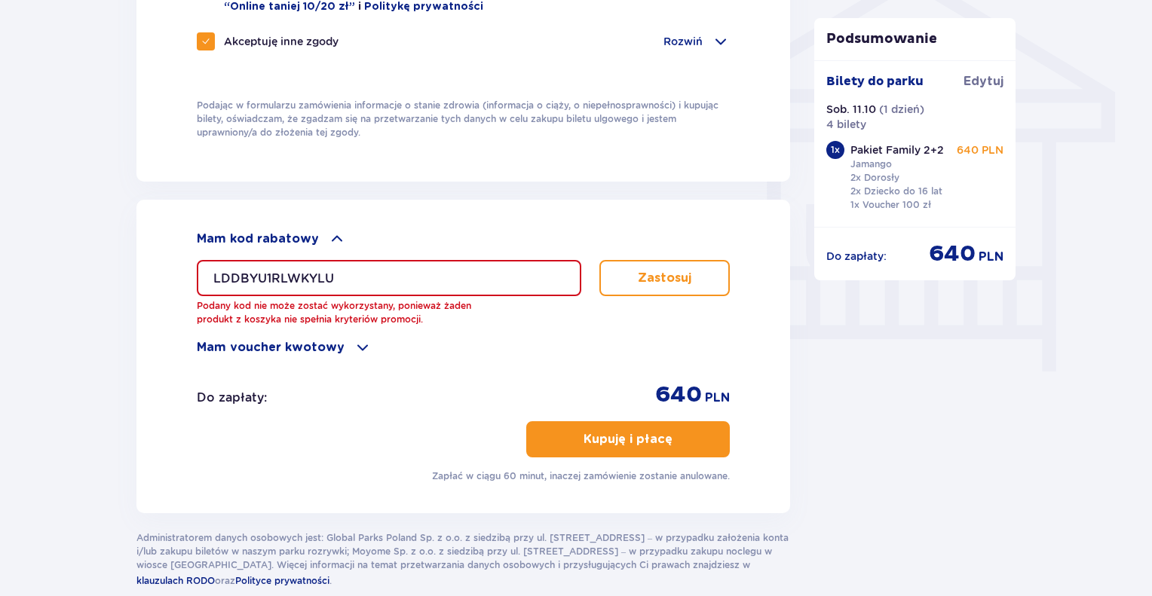
click at [296, 348] on p "Mam voucher kwotowy" at bounding box center [271, 347] width 148 height 17
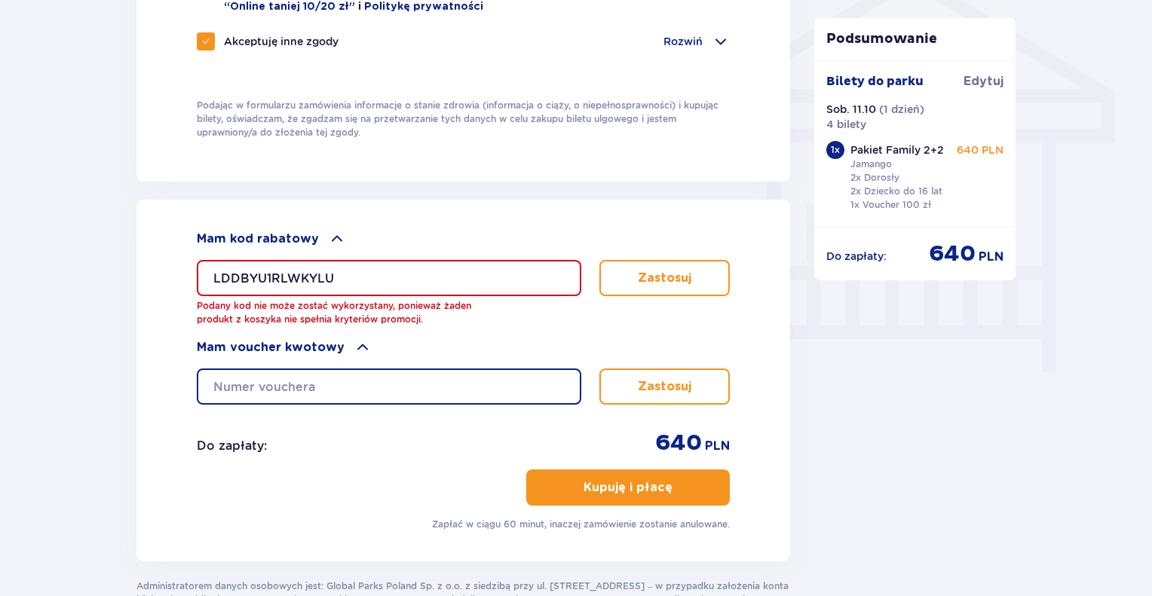
click at [314, 385] on input "text" at bounding box center [389, 387] width 385 height 36
type input "0610007064191932"
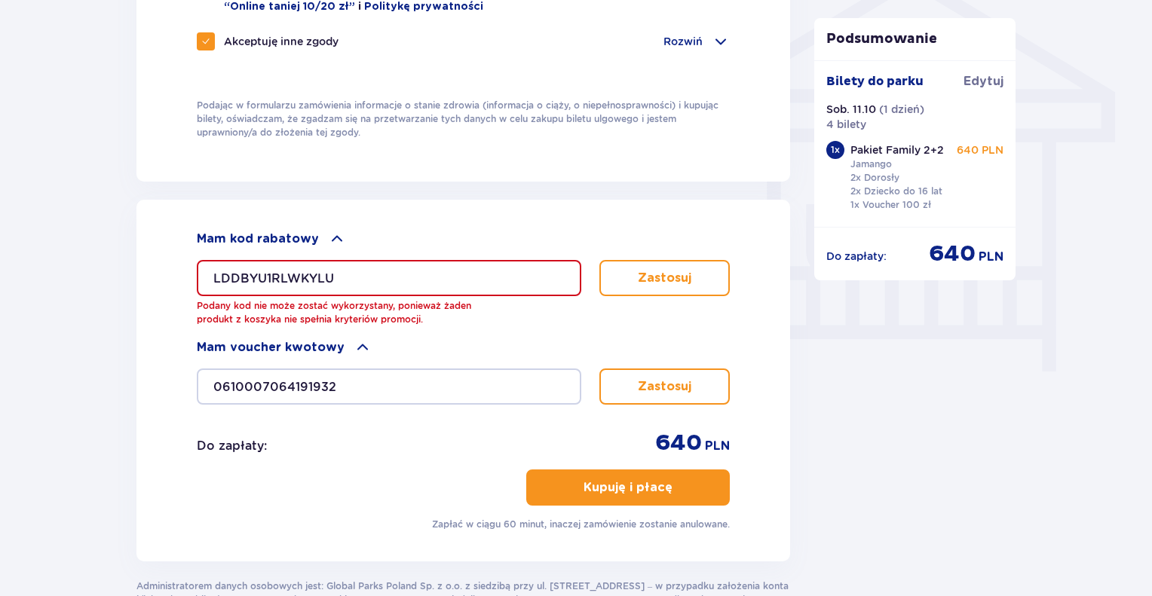
click at [644, 370] on button "Zastosuj" at bounding box center [664, 387] width 130 height 36
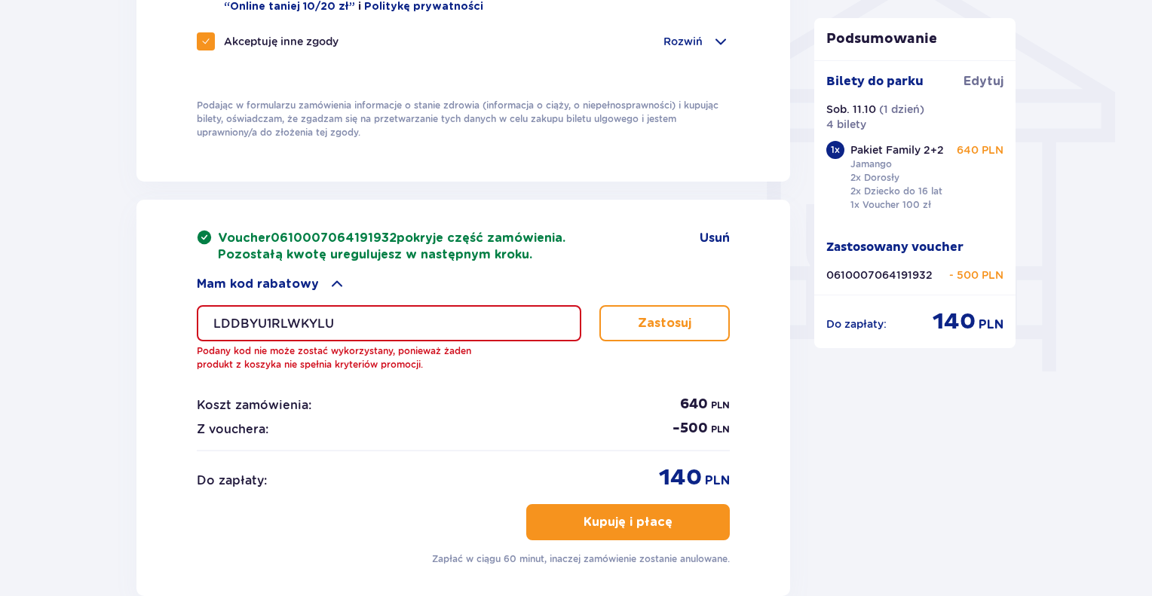
click at [639, 514] on p "Kupuję i płacę" at bounding box center [628, 522] width 89 height 17
